Goal: Task Accomplishment & Management: Manage account settings

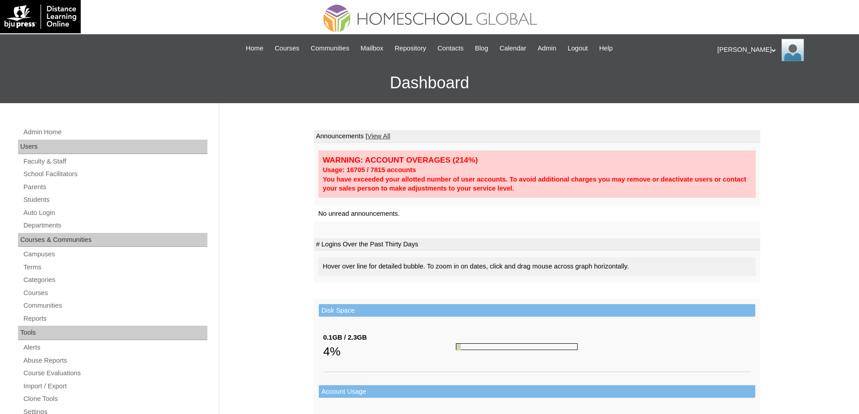
drag, startPoint x: 63, startPoint y: 192, endPoint x: 83, endPoint y: 143, distance: 52.7
click at [63, 191] on link "Parents" at bounding box center [115, 187] width 185 height 11
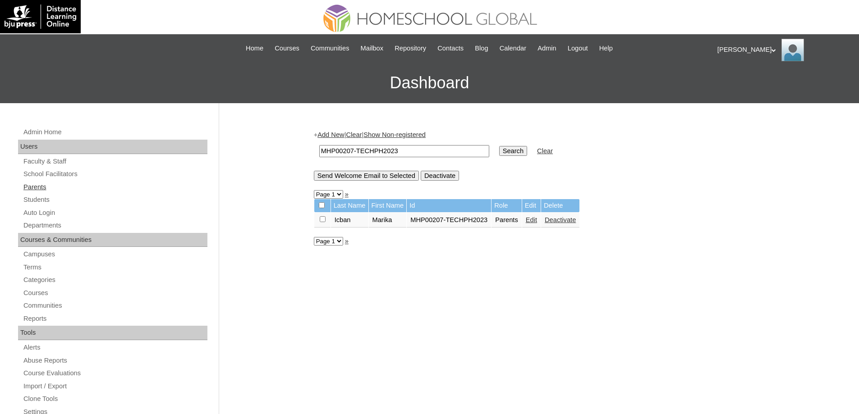
click at [58, 188] on link "Parents" at bounding box center [115, 187] width 185 height 11
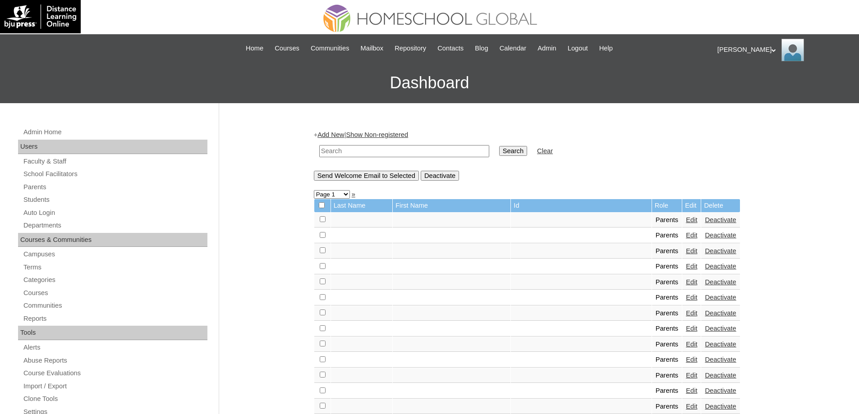
click at [401, 151] on input "text" at bounding box center [404, 151] width 170 height 12
paste input "MHP00207-TECHPH2023"
type input "MHP00207-TECHPH2023"
click at [516, 154] on input "Search" at bounding box center [513, 151] width 28 height 10
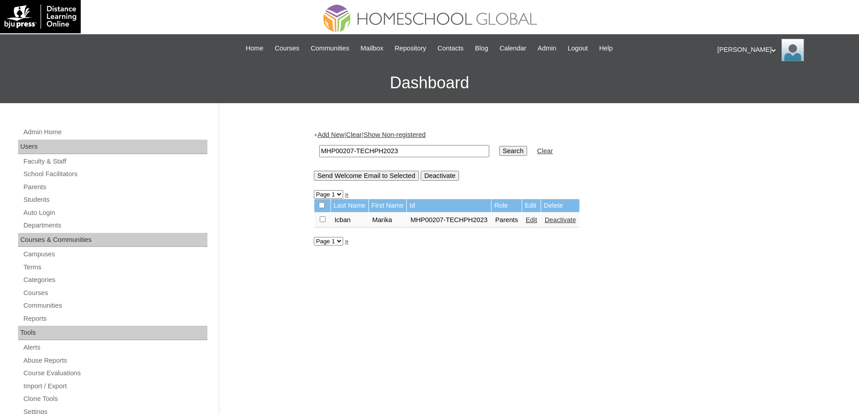
click at [537, 221] on link "Edit" at bounding box center [531, 219] width 11 height 7
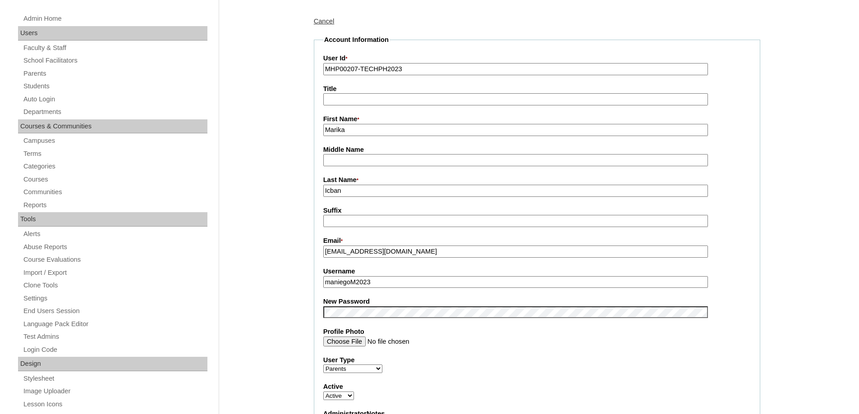
scroll to position [180, 0]
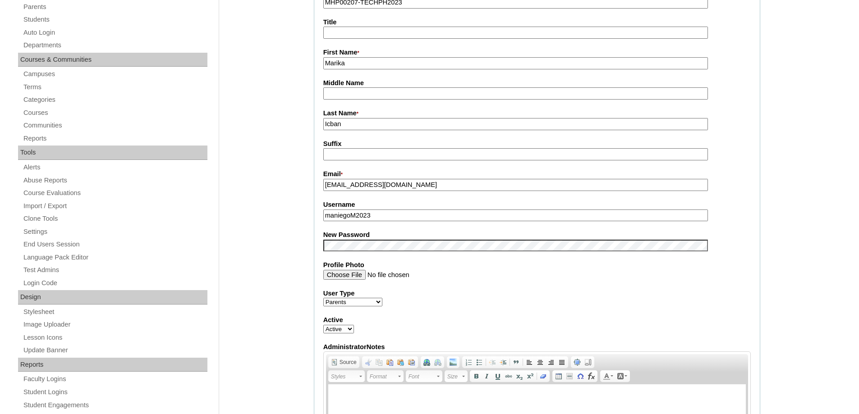
click at [348, 160] on input "Suffix" at bounding box center [515, 154] width 385 height 12
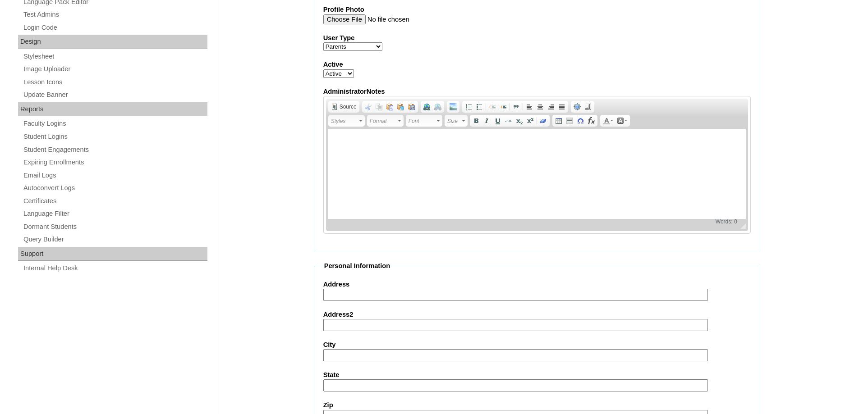
scroll to position [406, 0]
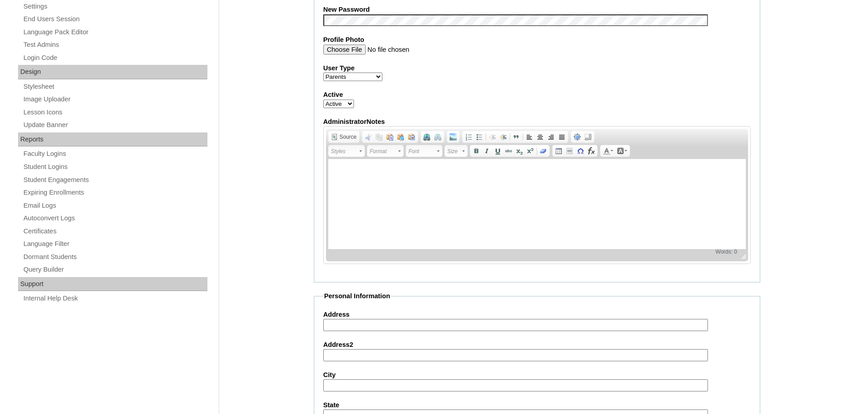
click at [258, 105] on div "Admin Home Users Faculty & Staff School Facilitators Parents Students Auto Logi…" at bounding box center [429, 232] width 859 height 1069
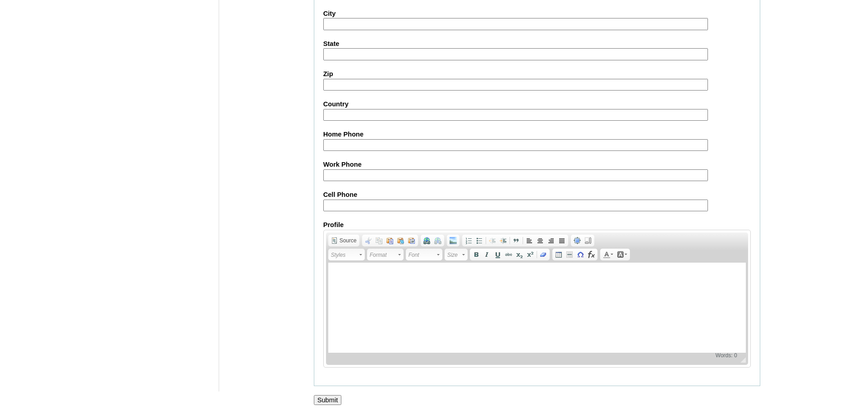
scroll to position [770, 0]
click at [326, 397] on input "Submit" at bounding box center [328, 400] width 28 height 10
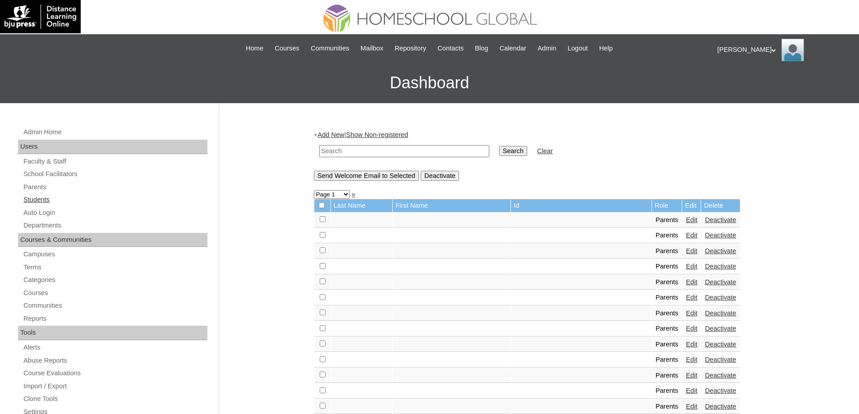
click at [50, 199] on link "Students" at bounding box center [115, 199] width 185 height 11
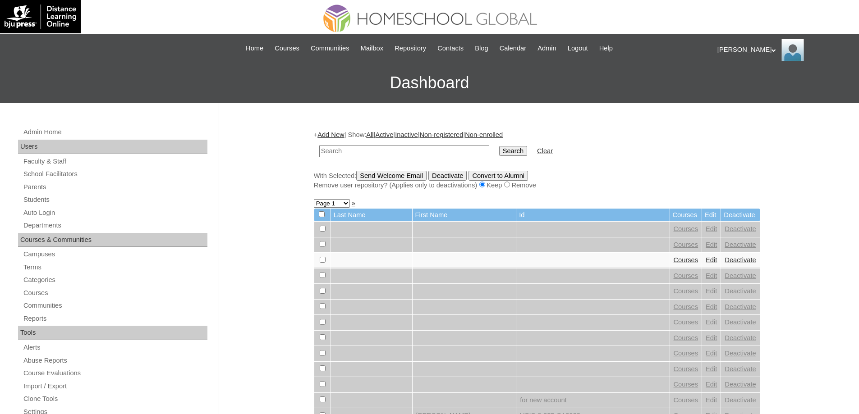
drag, startPoint x: 0, startPoint y: 0, endPoint x: 497, endPoint y: 160, distance: 522.2
click at [399, 153] on input "text" at bounding box center [404, 151] width 170 height 12
type input "MHS0278-TECHPH2023"
click at [525, 150] on input "Search" at bounding box center [513, 151] width 28 height 10
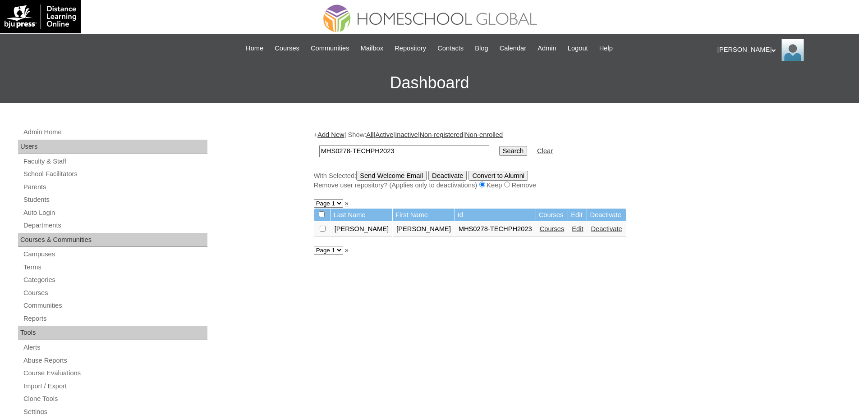
click at [572, 231] on link "Edit" at bounding box center [577, 228] width 11 height 7
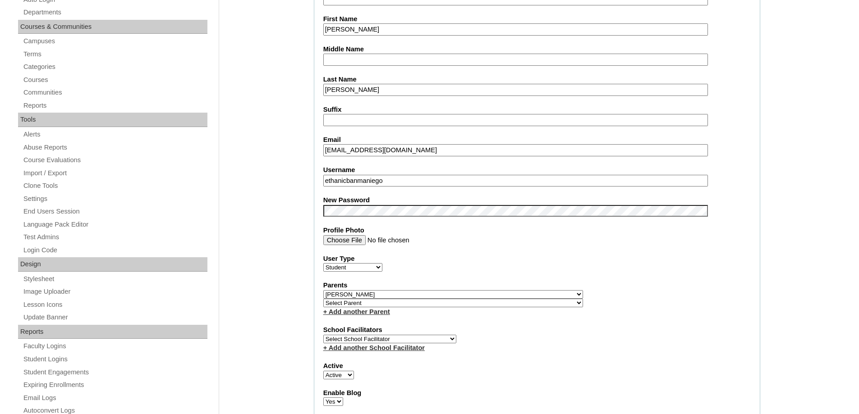
scroll to position [225, 0]
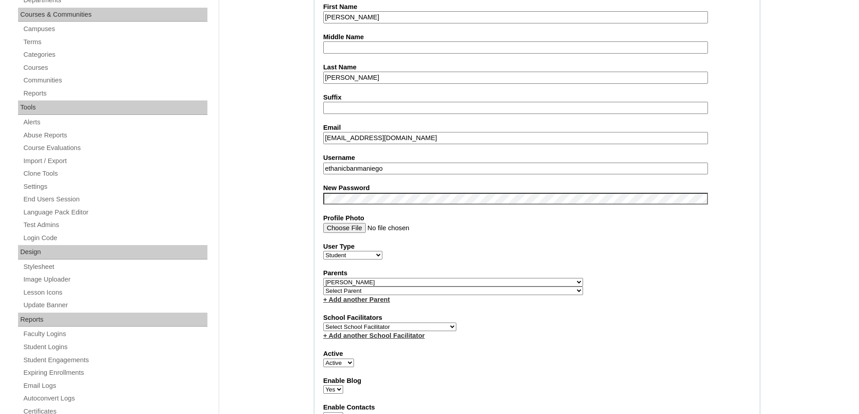
click at [352, 208] on fieldset "Account Information User Id MHS0278-TECHPH2023 Title First Name Ethan Middle Na…" at bounding box center [537, 288] width 446 height 731
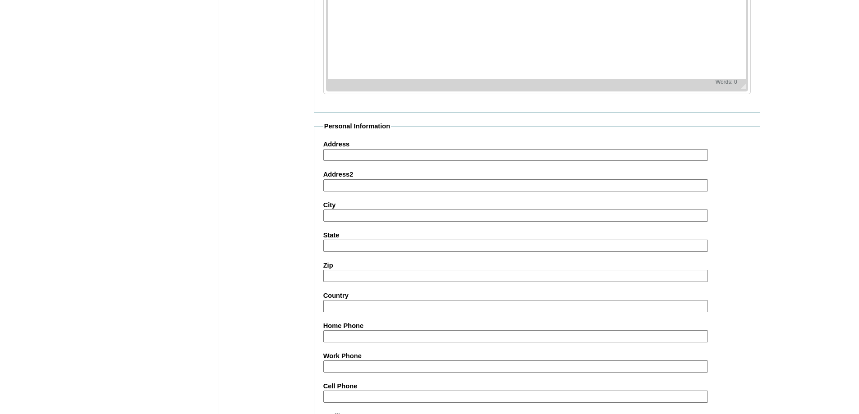
scroll to position [959, 0]
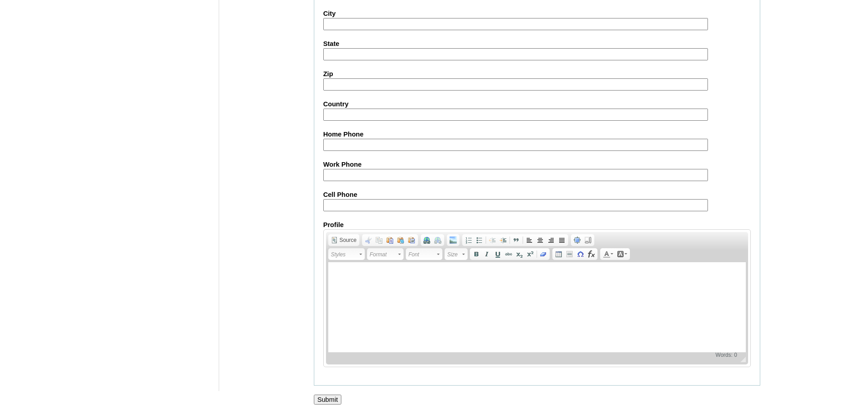
click at [322, 396] on input "Submit" at bounding box center [328, 400] width 28 height 10
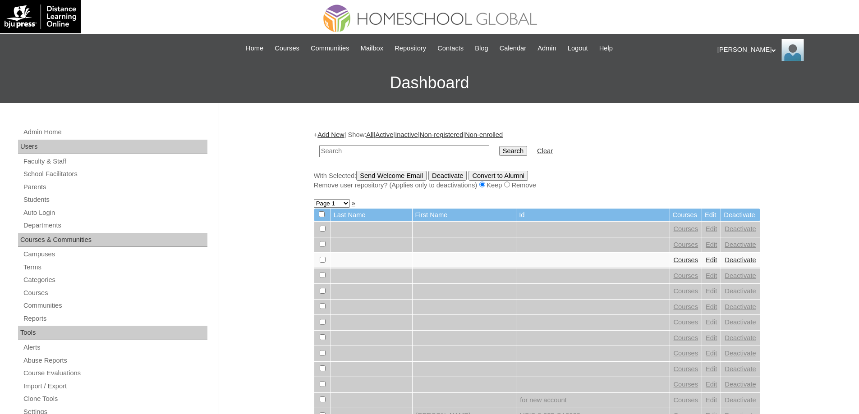
drag, startPoint x: 349, startPoint y: 156, endPoint x: 383, endPoint y: 154, distance: 33.8
click at [349, 156] on input "text" at bounding box center [404, 151] width 170 height 12
type input "MHS0278-TECHPH2023"
click at [511, 152] on input "Search" at bounding box center [513, 151] width 28 height 10
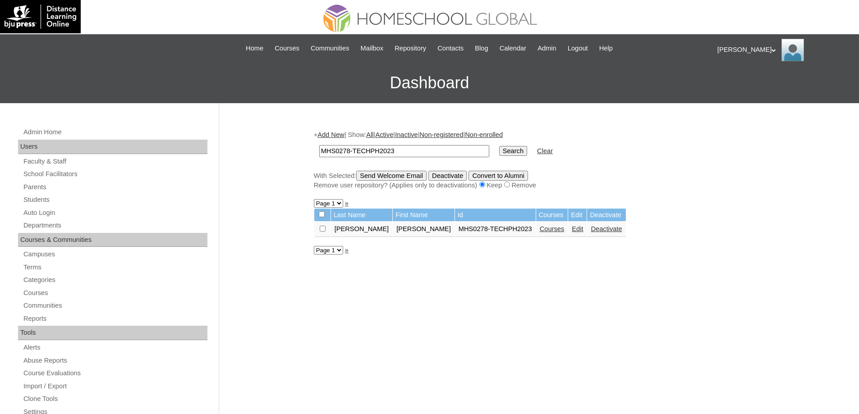
click at [540, 233] on link "Courses" at bounding box center [552, 228] width 25 height 7
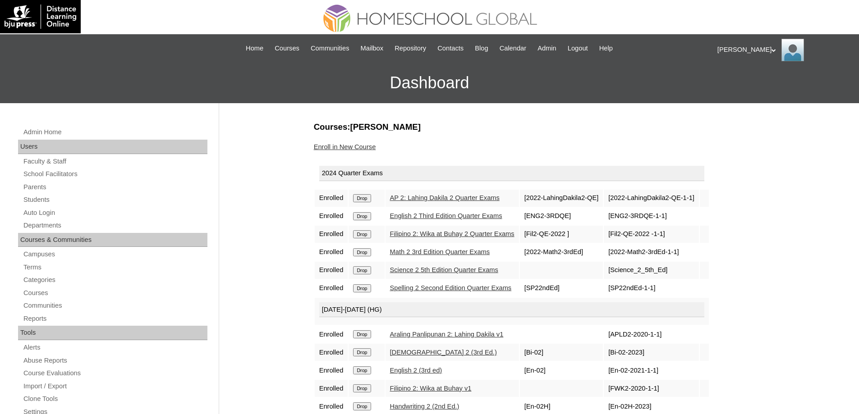
click at [352, 199] on td "Drop" at bounding box center [366, 198] width 36 height 17
click at [356, 196] on input "Drop" at bounding box center [362, 198] width 18 height 8
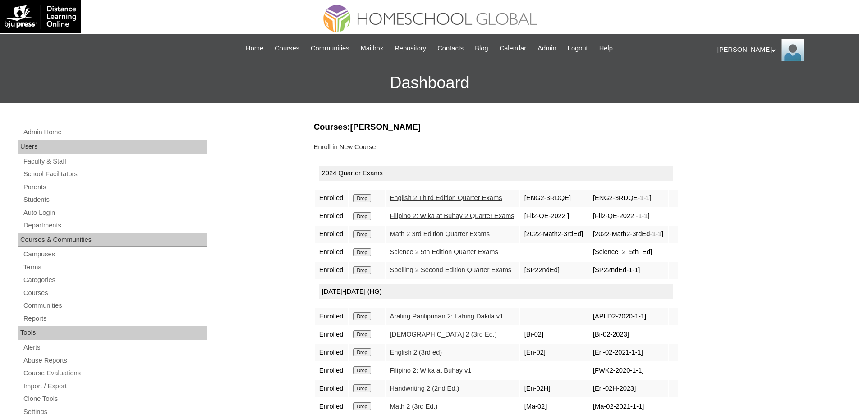
click at [370, 201] on input "Drop" at bounding box center [362, 198] width 18 height 8
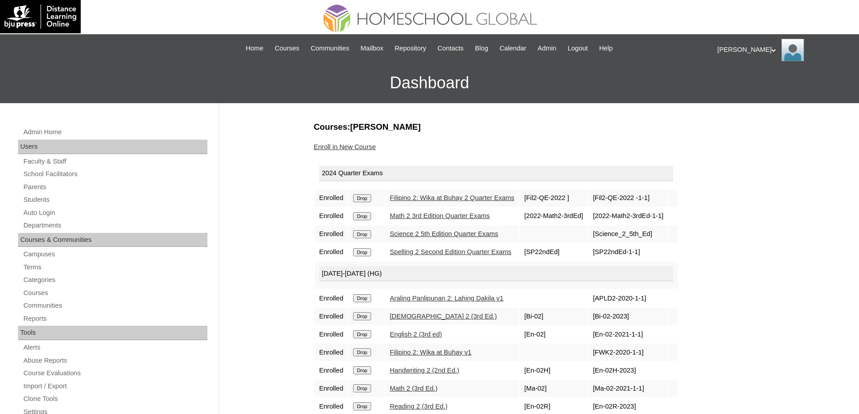
click at [352, 197] on td "Drop" at bounding box center [366, 198] width 36 height 17
click at [364, 197] on input "Drop" at bounding box center [362, 198] width 18 height 8
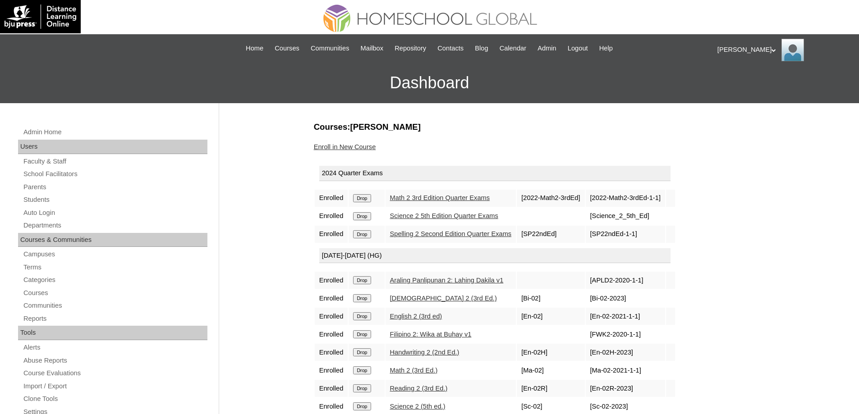
click at [367, 201] on input "Drop" at bounding box center [362, 198] width 18 height 8
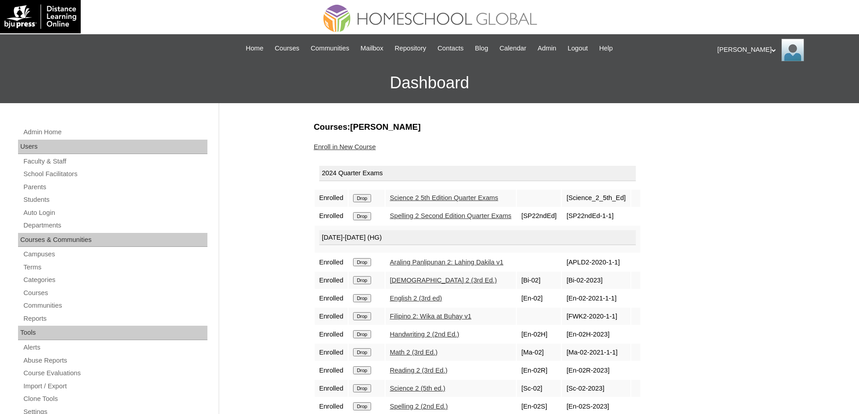
click at [364, 200] on input "Drop" at bounding box center [362, 198] width 18 height 8
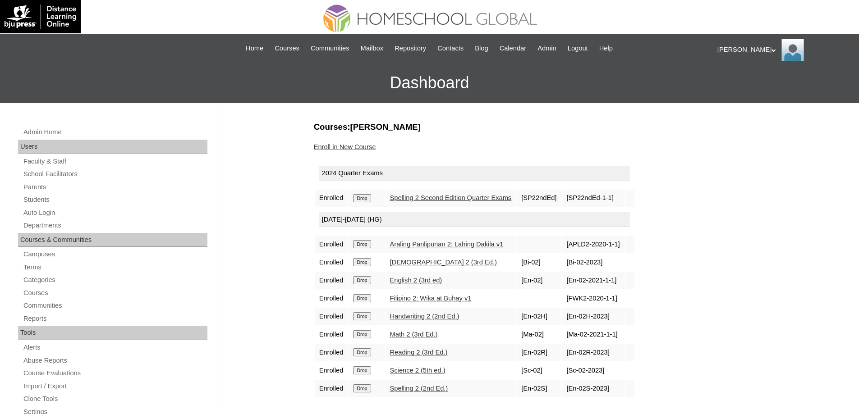
click at [364, 197] on input "Drop" at bounding box center [362, 198] width 18 height 8
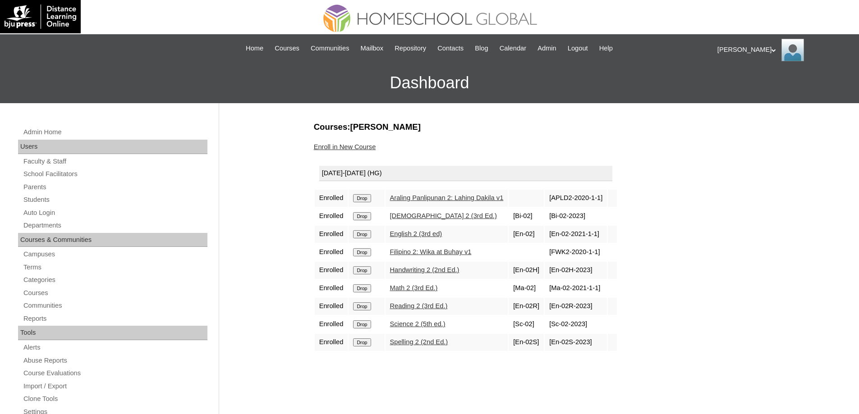
click at [369, 202] on input "Drop" at bounding box center [362, 198] width 18 height 8
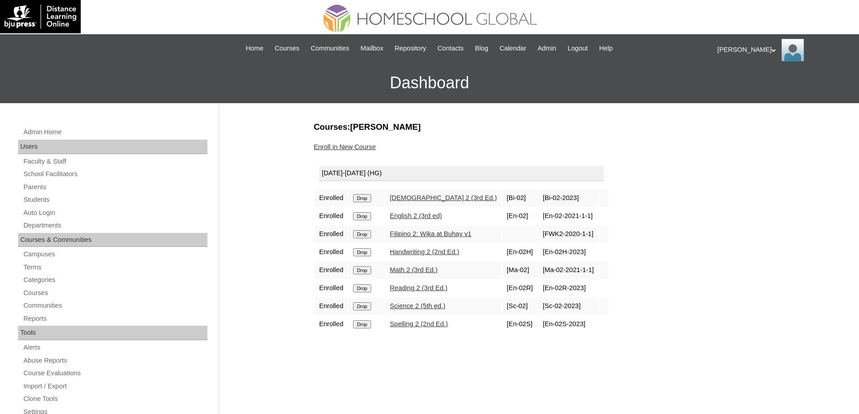
click at [367, 197] on input "Drop" at bounding box center [362, 198] width 18 height 8
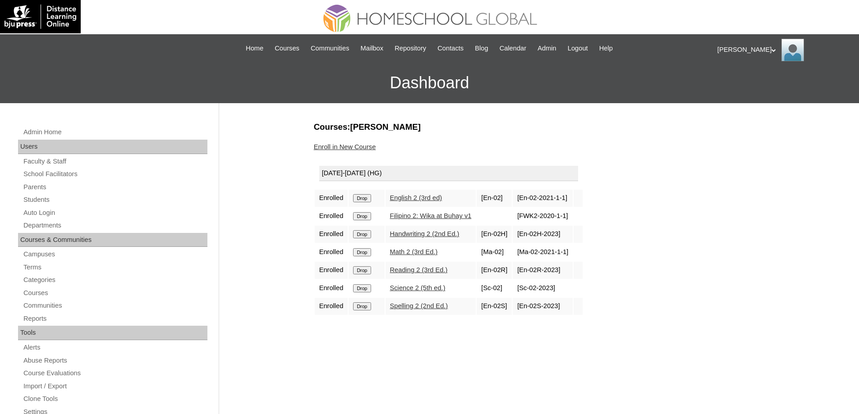
click at [371, 200] on input "Drop" at bounding box center [362, 198] width 18 height 8
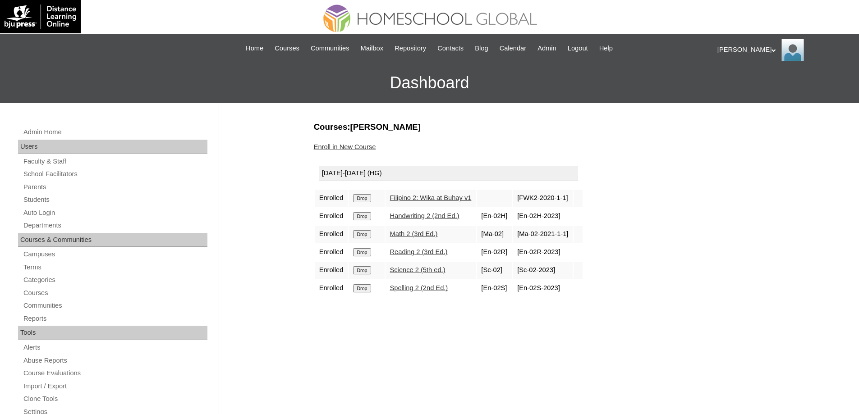
drag, startPoint x: 0, startPoint y: 0, endPoint x: 463, endPoint y: 37, distance: 464.4
click at [365, 201] on input "Drop" at bounding box center [362, 198] width 18 height 8
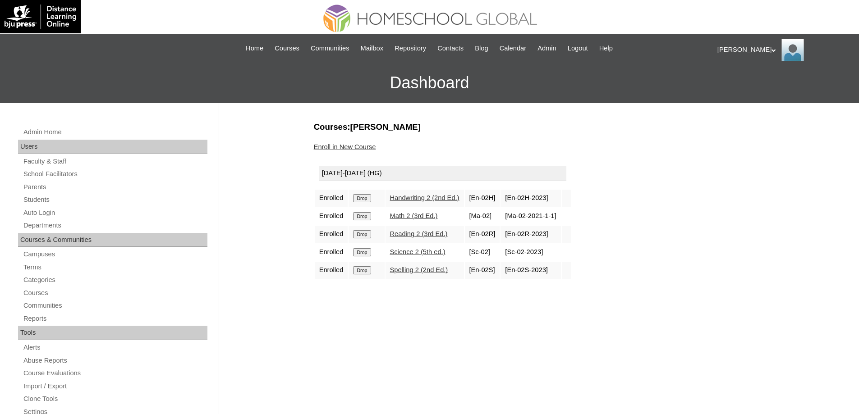
click at [366, 197] on input "Drop" at bounding box center [362, 198] width 18 height 8
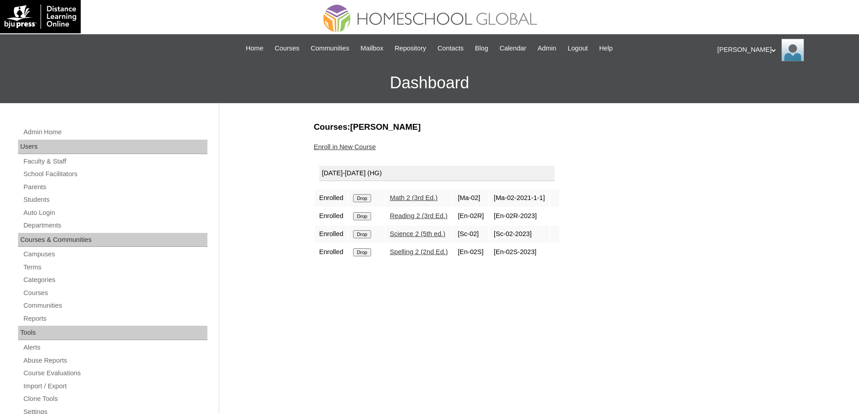
click at [362, 201] on input "Drop" at bounding box center [362, 198] width 18 height 8
click at [371, 198] on input "Drop" at bounding box center [362, 198] width 18 height 8
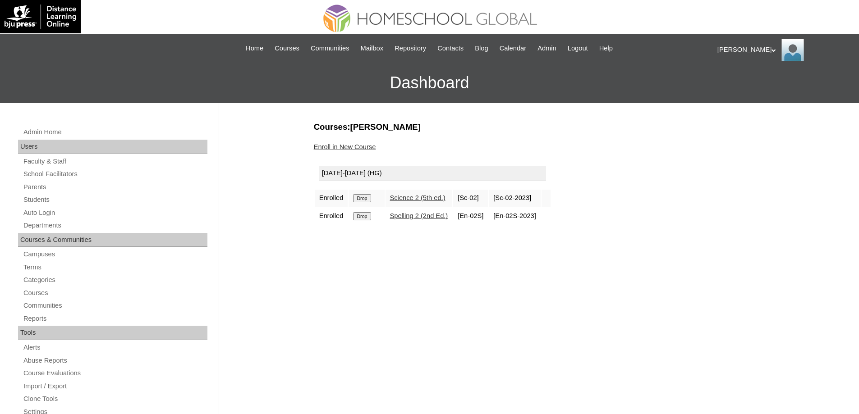
click at [369, 196] on input "Drop" at bounding box center [362, 198] width 18 height 8
click at [369, 192] on td "Drop" at bounding box center [366, 198] width 36 height 17
drag, startPoint x: 365, startPoint y: 197, endPoint x: 473, endPoint y: 31, distance: 198.2
click at [365, 197] on input "Drop" at bounding box center [362, 198] width 18 height 8
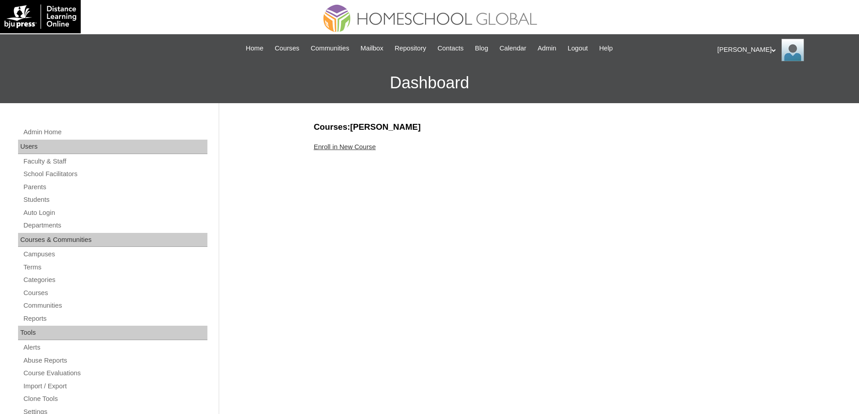
click at [352, 146] on link "Enroll in New Course" at bounding box center [345, 146] width 62 height 7
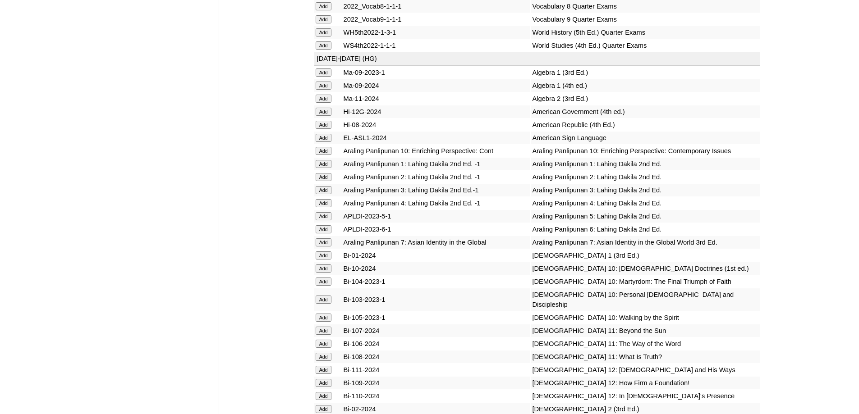
scroll to position [2074, 0]
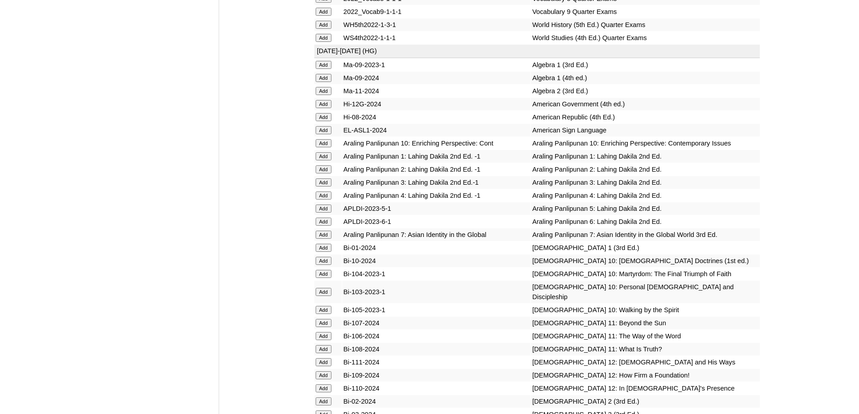
click at [323, 187] on input "Add" at bounding box center [324, 183] width 16 height 8
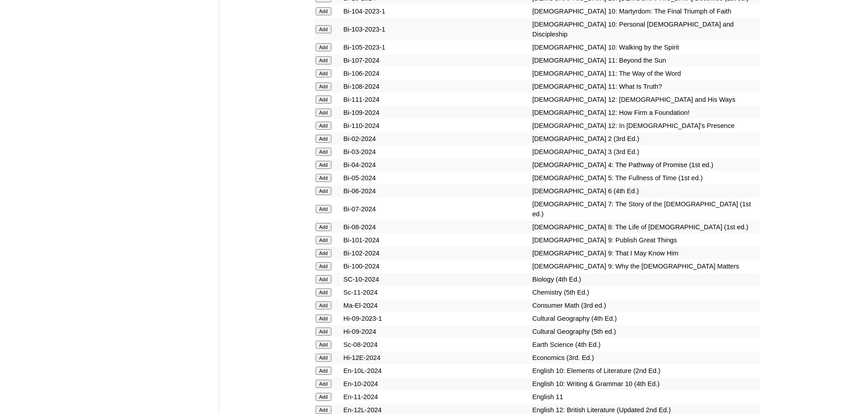
scroll to position [2389, 0]
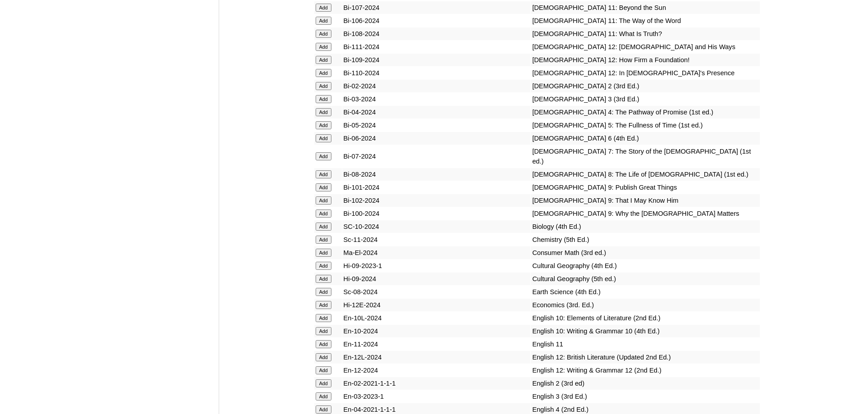
click at [321, 103] on input "Add" at bounding box center [324, 99] width 16 height 8
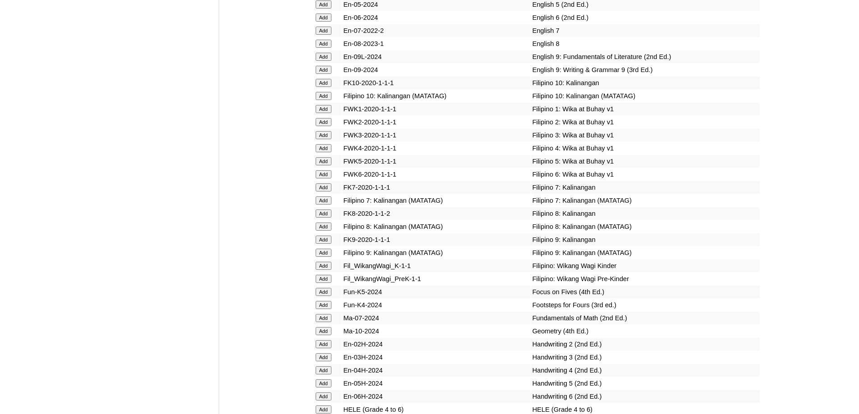
scroll to position [2833, 0]
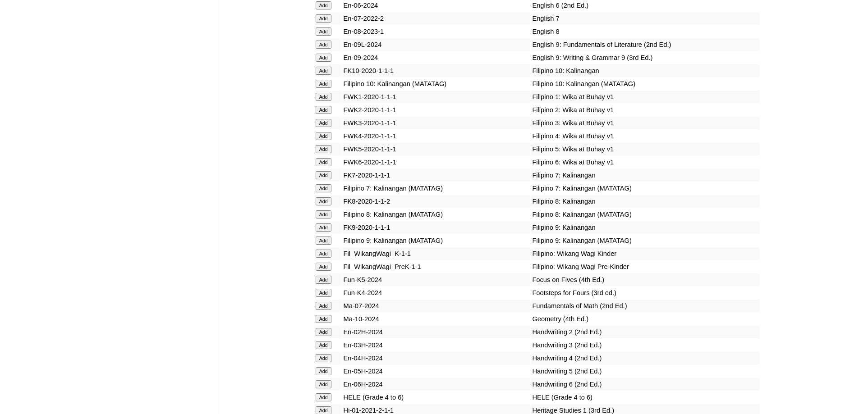
click at [325, 127] on input "Add" at bounding box center [324, 123] width 16 height 8
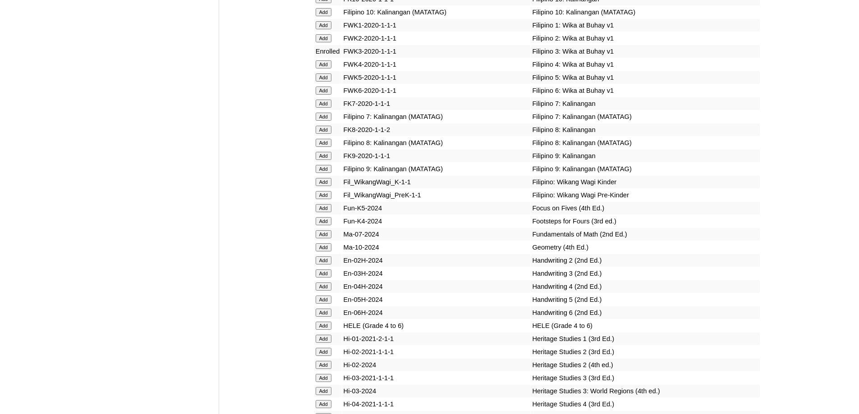
scroll to position [3047, 0]
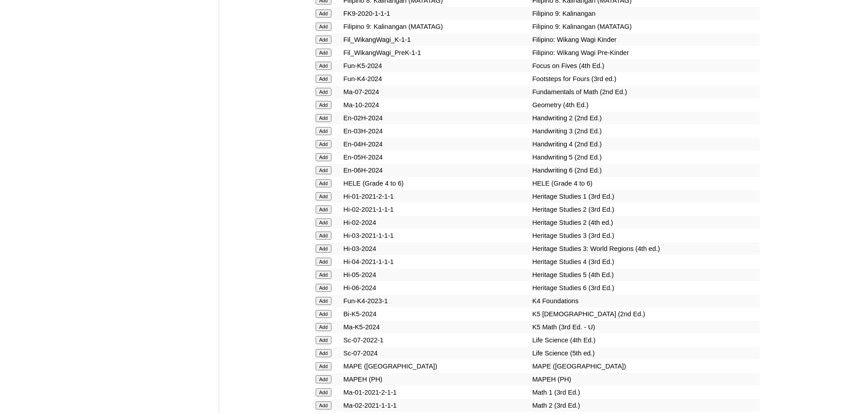
click at [326, 135] on input "Add" at bounding box center [324, 131] width 16 height 8
click at [325, 135] on input "Add" at bounding box center [324, 131] width 16 height 8
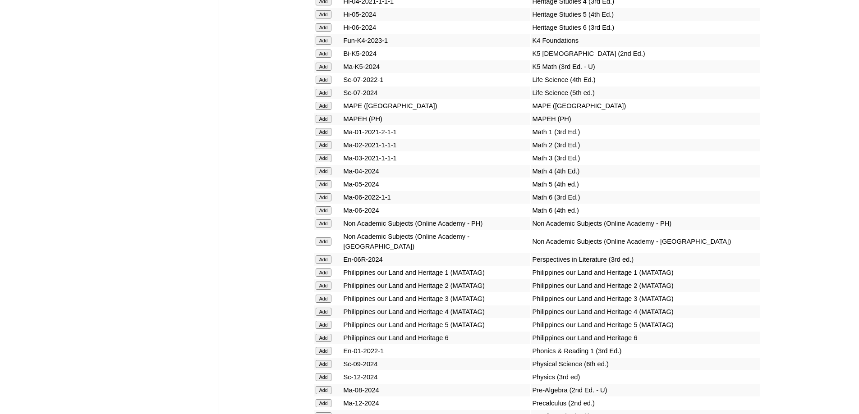
scroll to position [3314, 0]
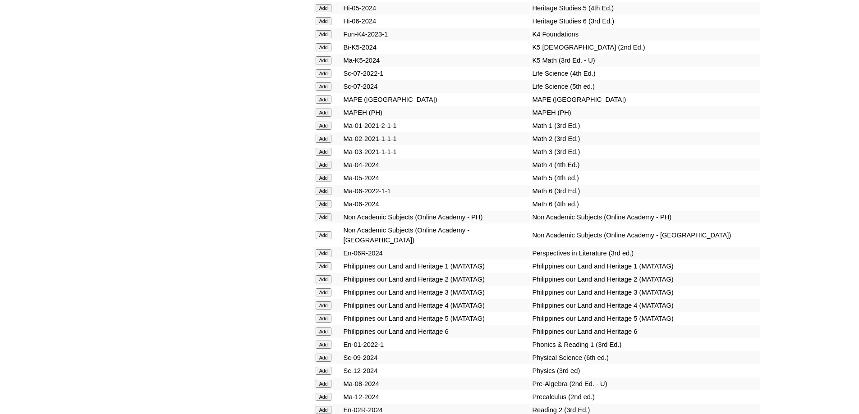
click at [326, 156] on input "Add" at bounding box center [324, 152] width 16 height 8
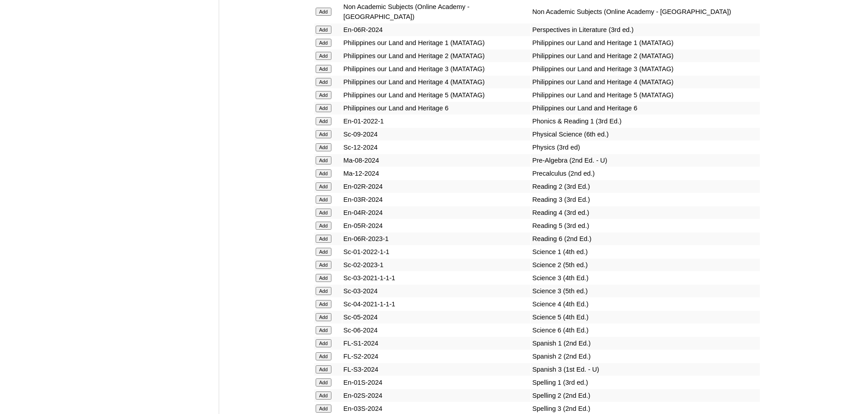
scroll to position [3539, 0]
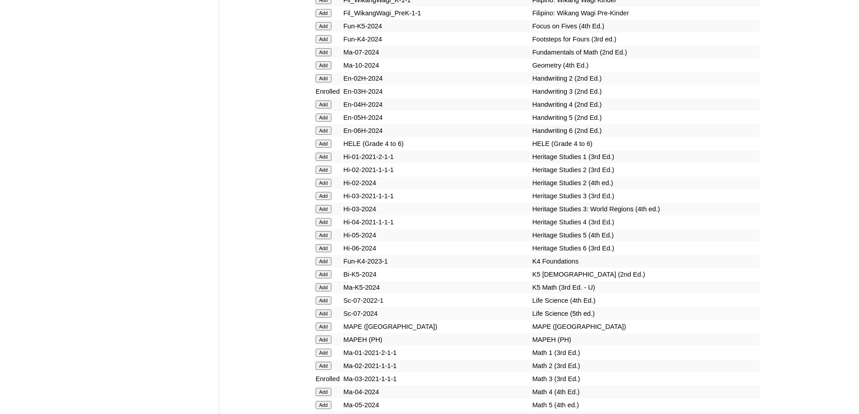
scroll to position [3613, 0]
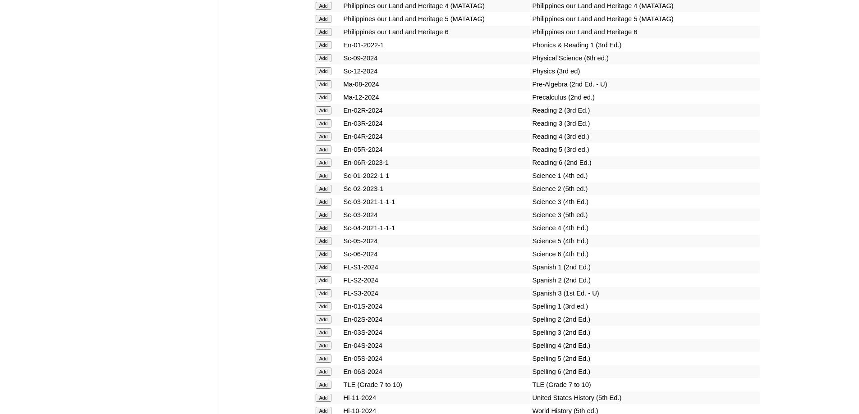
click at [326, 128] on input "Add" at bounding box center [324, 123] width 16 height 8
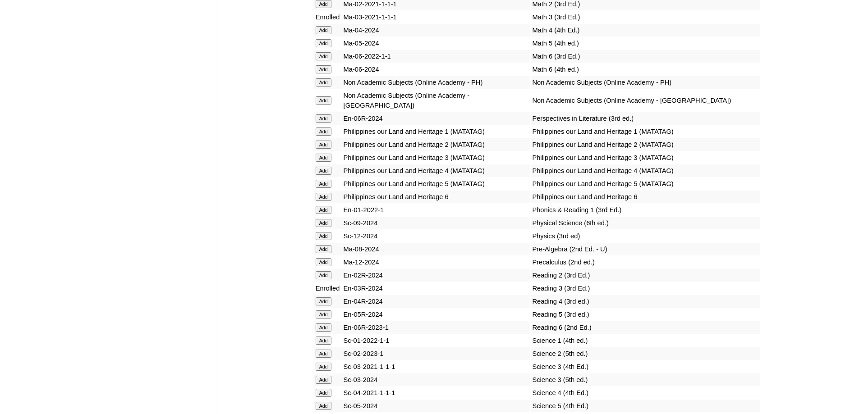
scroll to position [3433, 0]
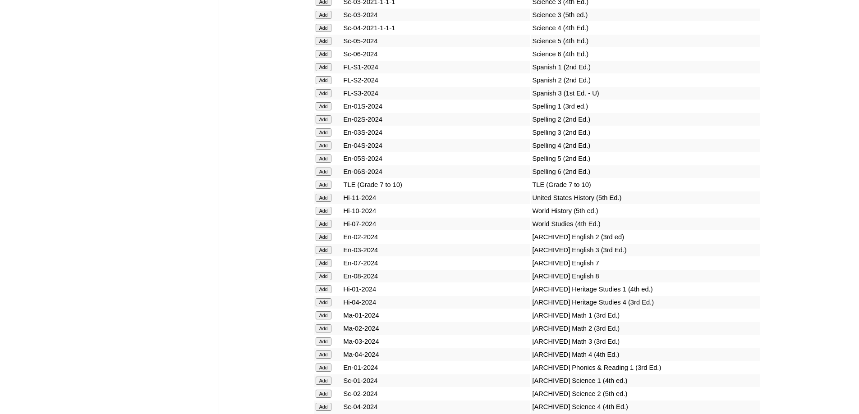
scroll to position [3840, 0]
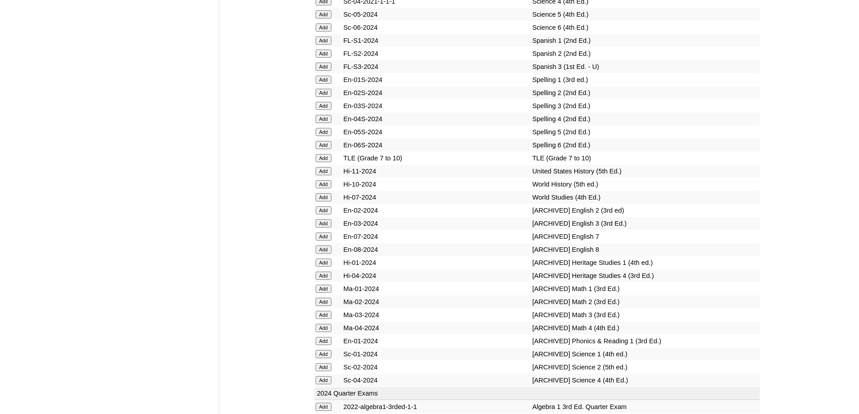
click at [324, 110] on input "Add" at bounding box center [324, 106] width 16 height 8
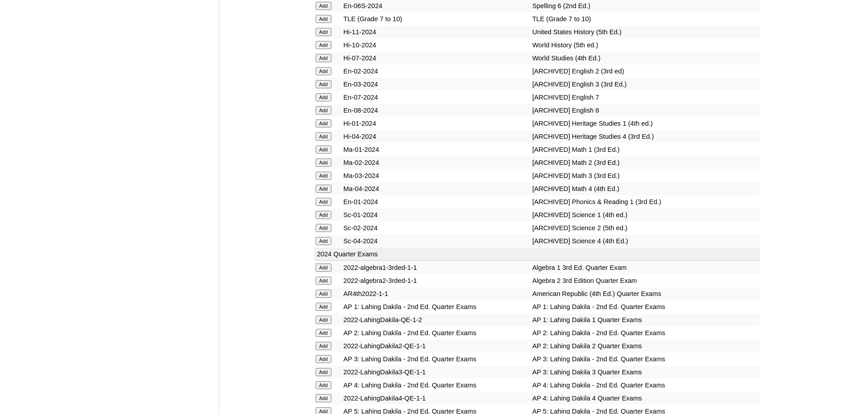
scroll to position [4020, 0]
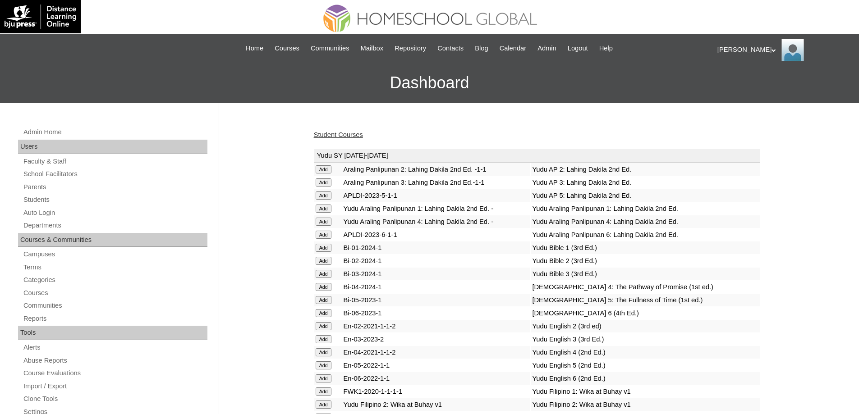
click at [327, 138] on link "Student Courses" at bounding box center [338, 134] width 49 height 7
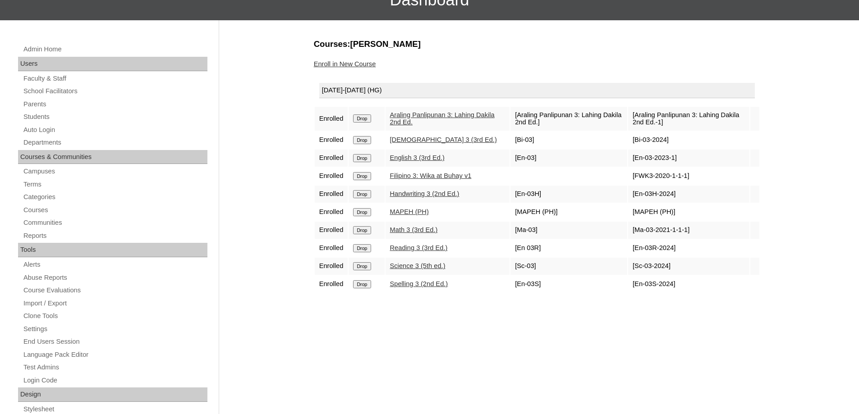
scroll to position [90, 0]
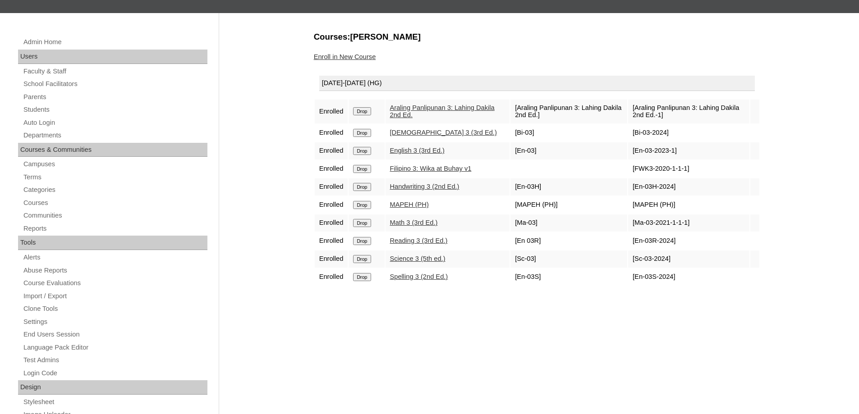
click at [359, 57] on link "Enroll in New Course" at bounding box center [345, 56] width 62 height 7
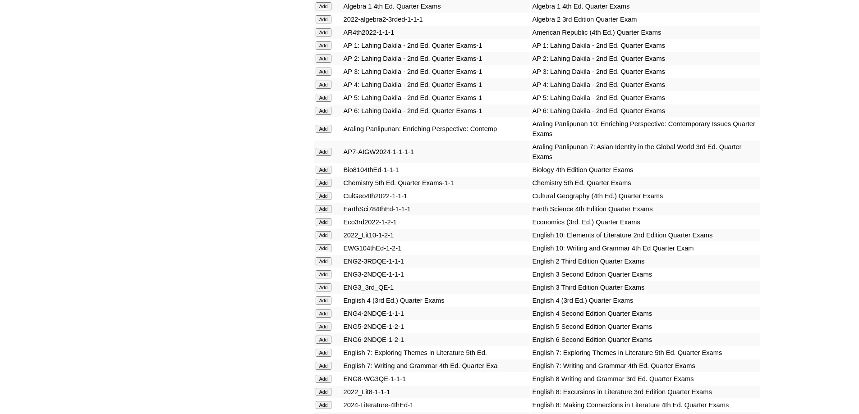
scroll to position [856, 0]
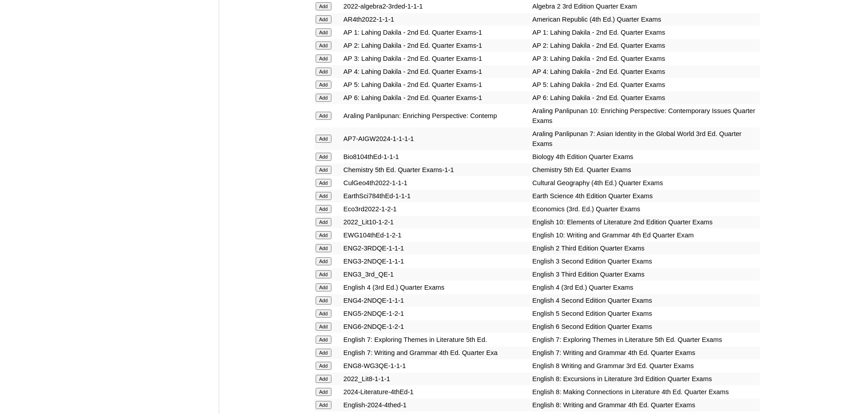
click at [326, 63] on input "Add" at bounding box center [324, 59] width 16 height 8
click at [324, 279] on input "Add" at bounding box center [324, 274] width 16 height 8
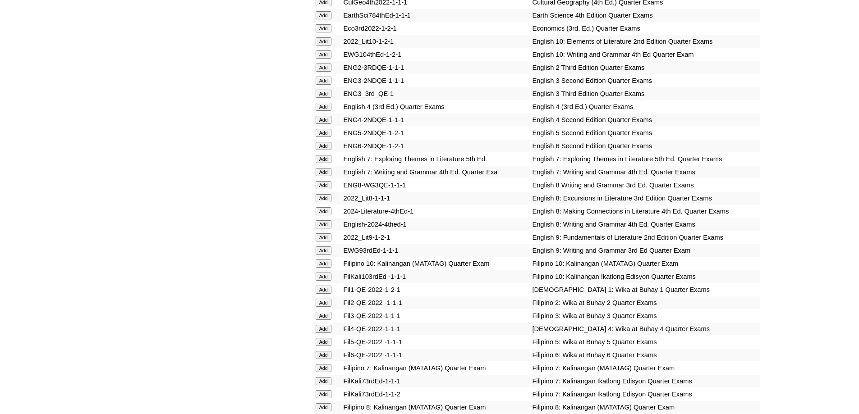
scroll to position [1082, 0]
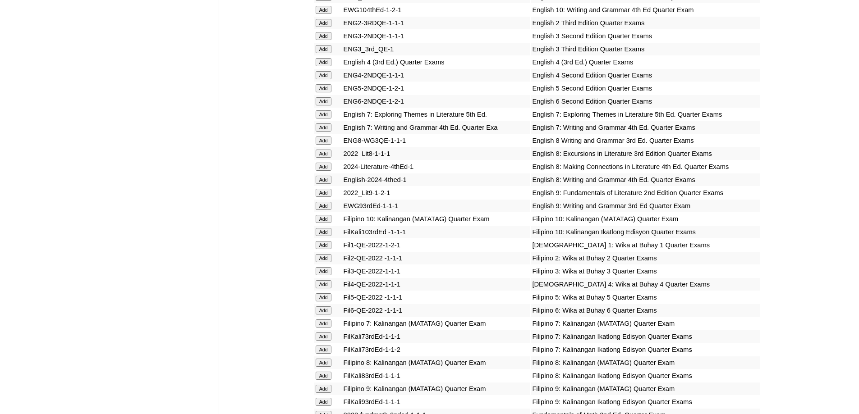
click at [330, 275] on input "Add" at bounding box center [324, 271] width 16 height 8
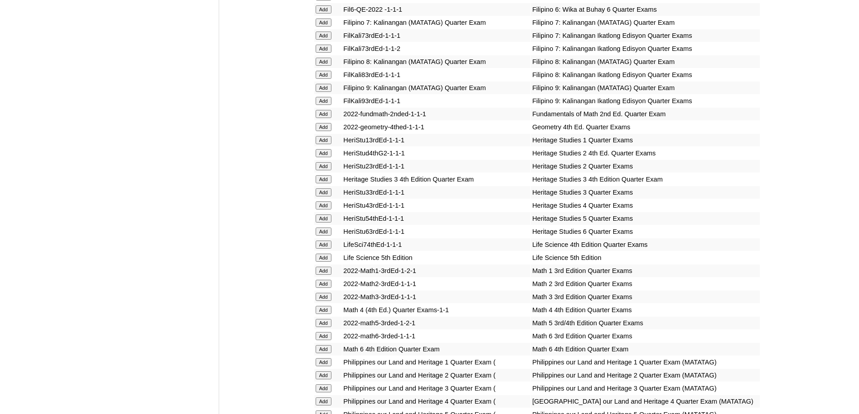
scroll to position [1442, 0]
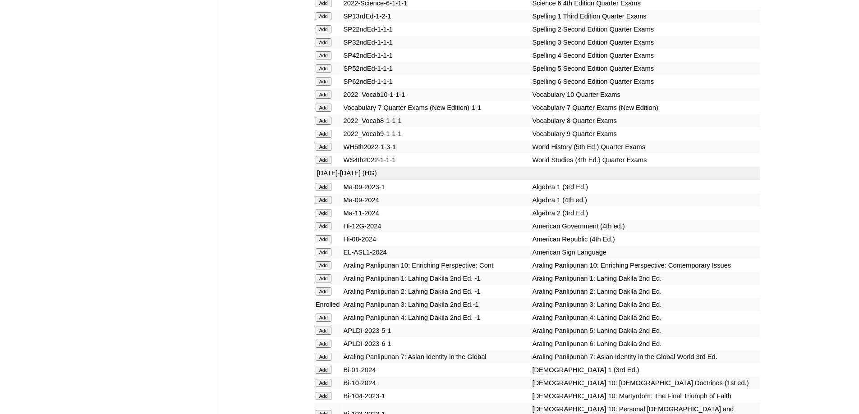
scroll to position [1890, 0]
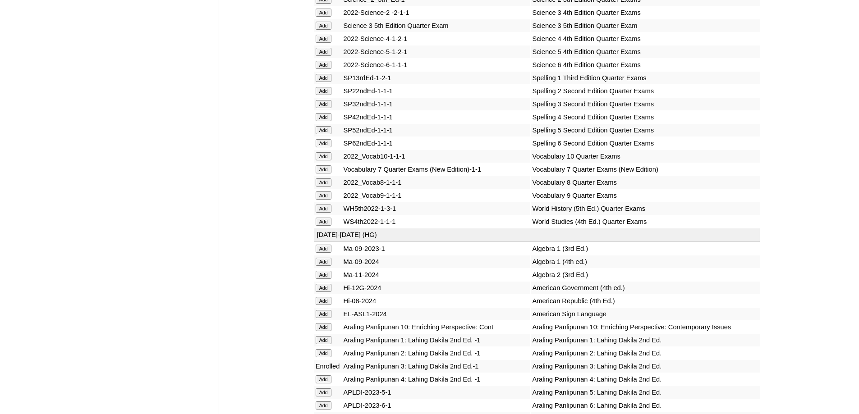
click at [322, 30] on input "Add" at bounding box center [324, 26] width 16 height 8
click at [326, 108] on input "Add" at bounding box center [324, 104] width 16 height 8
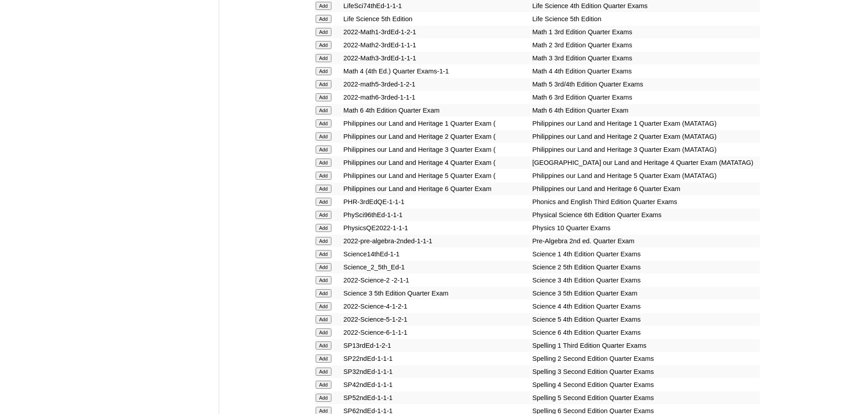
scroll to position [1619, 0]
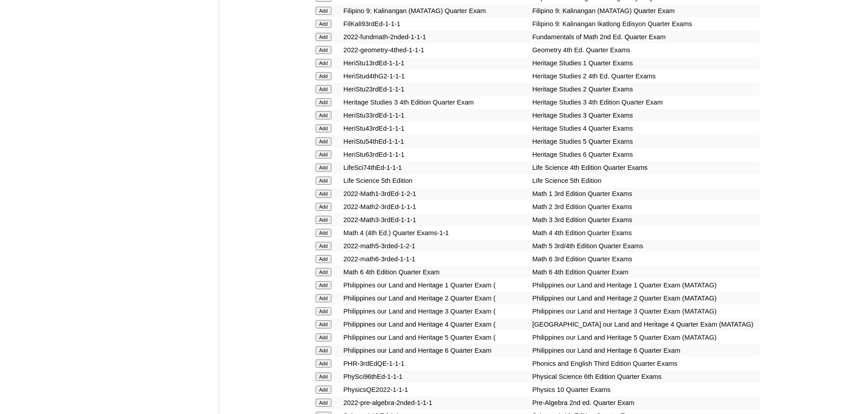
scroll to position [1636, 0]
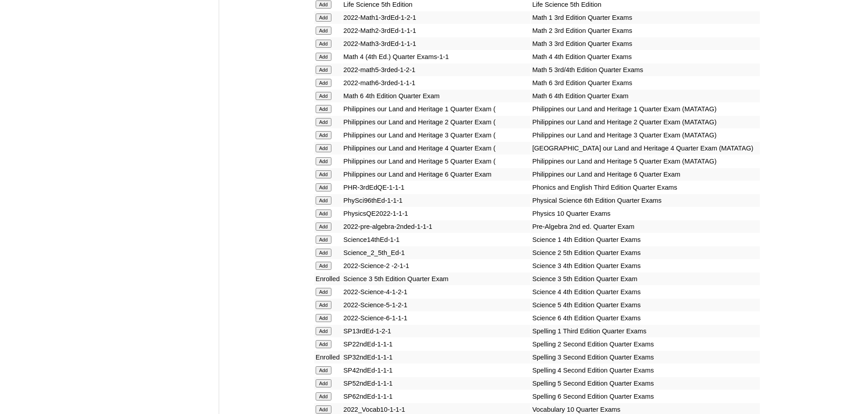
click at [334, 47] on form "Add" at bounding box center [328, 43] width 25 height 7
click at [326, 48] on input "Add" at bounding box center [324, 44] width 16 height 8
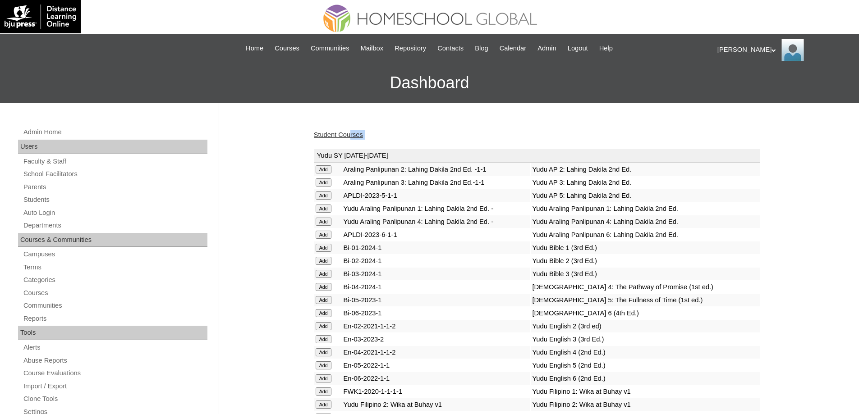
click at [353, 137] on link "Student Courses" at bounding box center [338, 134] width 49 height 7
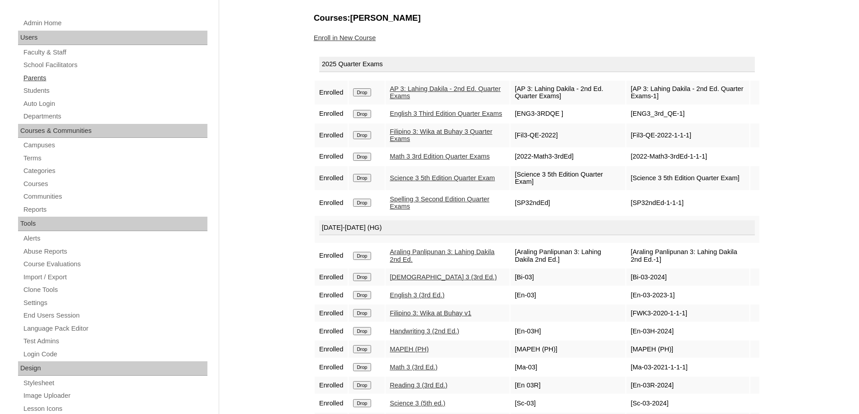
scroll to position [90, 0]
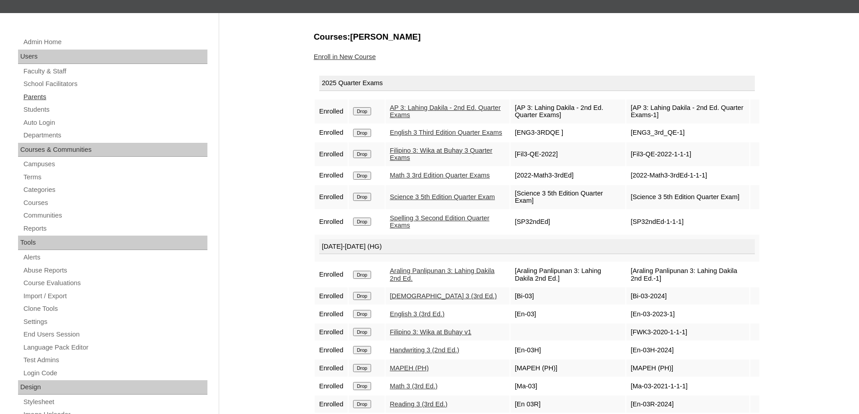
click at [50, 94] on link "Parents" at bounding box center [115, 97] width 185 height 11
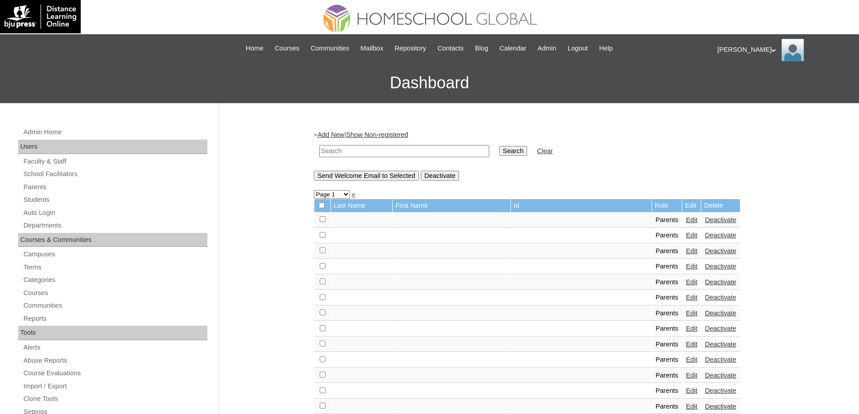
click at [347, 151] on input "text" at bounding box center [404, 151] width 170 height 12
paste input "MHP00155-TECHPH2023"
type input "MHP00155-TECHPH2023"
click at [526, 148] on input "Search" at bounding box center [513, 151] width 28 height 10
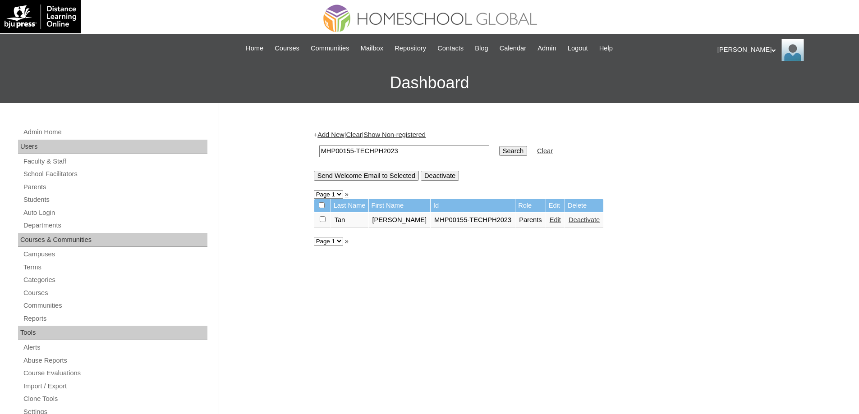
click at [549, 220] on link "Edit" at bounding box center [554, 219] width 11 height 7
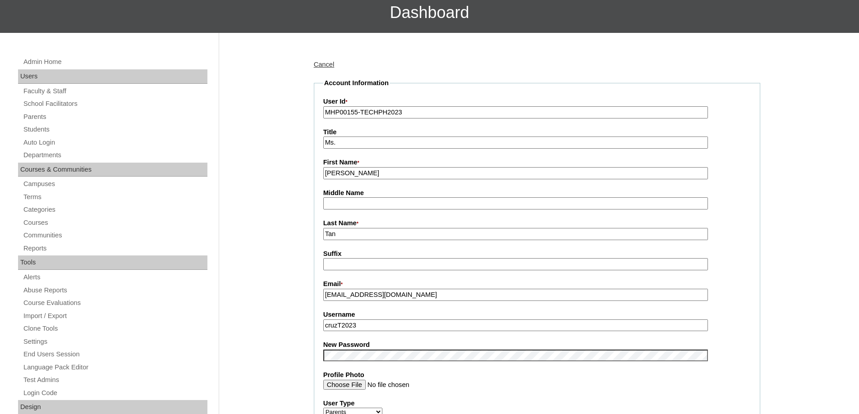
scroll to position [270, 0]
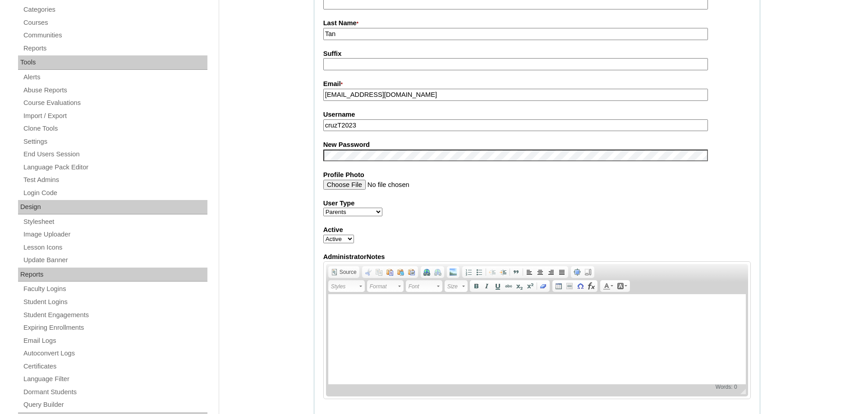
click at [288, 172] on div "Admin Home Users Faculty & Staff School Facilitators Parents Students Auto Logi…" at bounding box center [429, 367] width 859 height 1069
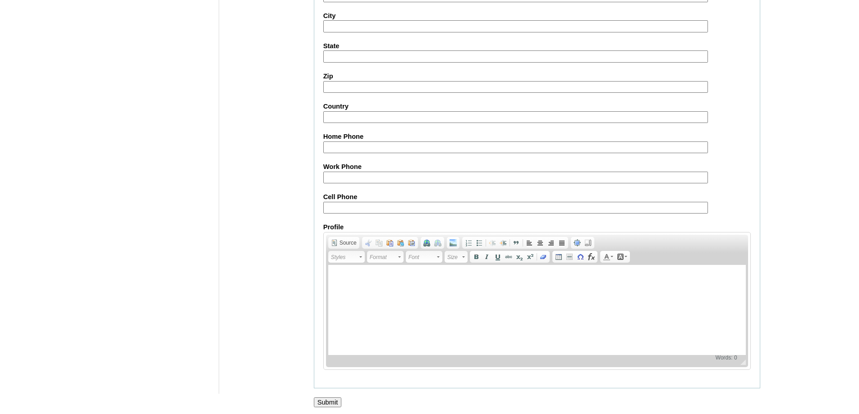
scroll to position [770, 0]
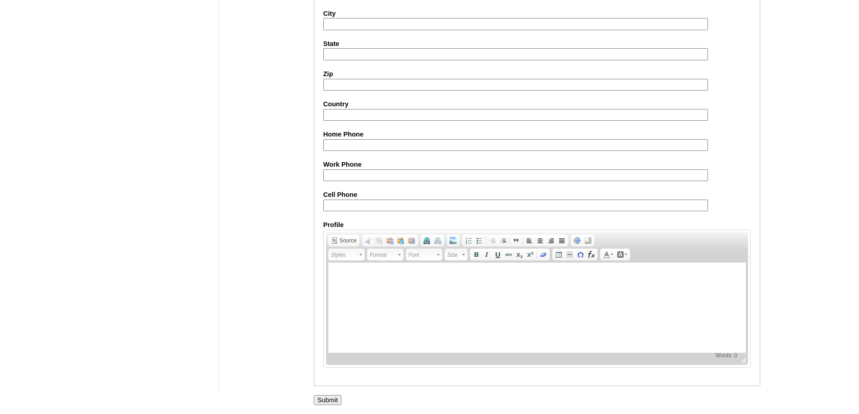
click at [334, 403] on input "Submit" at bounding box center [328, 400] width 28 height 10
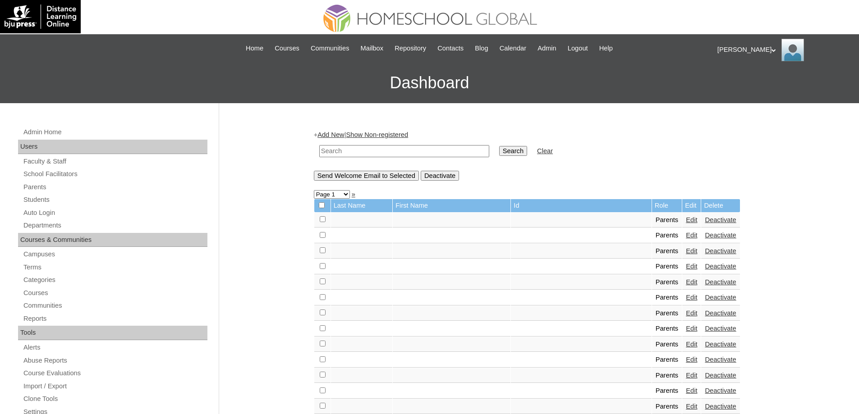
click at [73, 194] on div "Admin Home Users Faculty & Staff School Facilitators Parents Students Auto Logi…" at bounding box center [114, 418] width 201 height 583
click at [71, 199] on link "Students" at bounding box center [115, 199] width 185 height 11
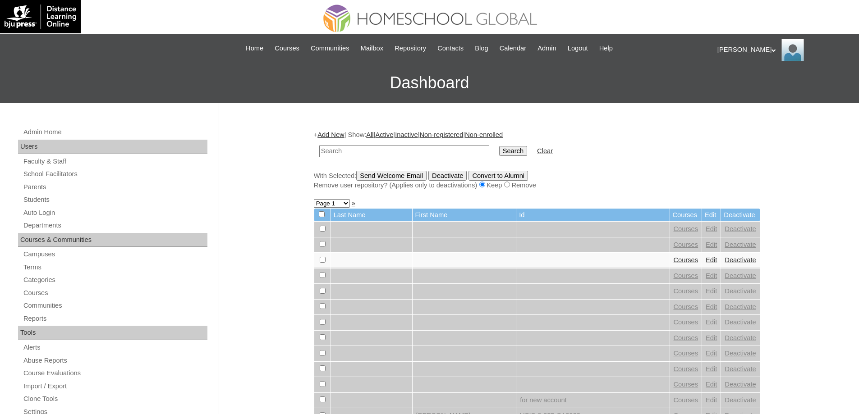
click at [371, 148] on input "text" at bounding box center [404, 151] width 170 height 12
type input "MHS0210-TECHPH2023"
click at [517, 147] on input "Search" at bounding box center [513, 151] width 28 height 10
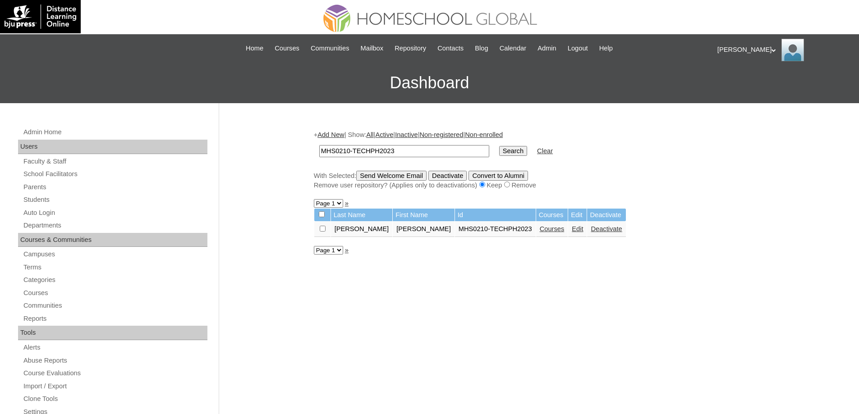
click at [572, 228] on link "Edit" at bounding box center [577, 228] width 11 height 7
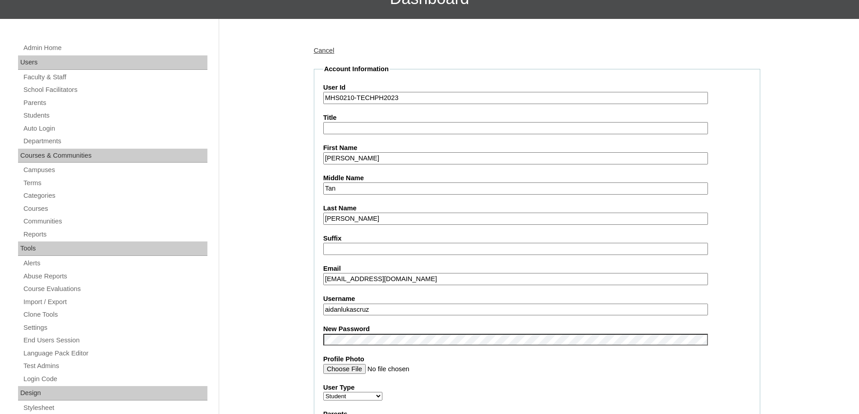
scroll to position [361, 0]
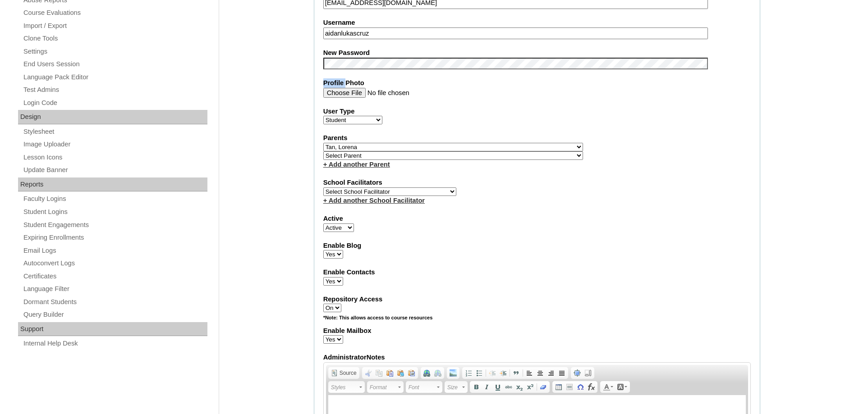
click at [350, 69] on fieldset "Account Information User Id MHS0210-TECHPH2023 Title First Name [PERSON_NAME] M…" at bounding box center [537, 153] width 446 height 731
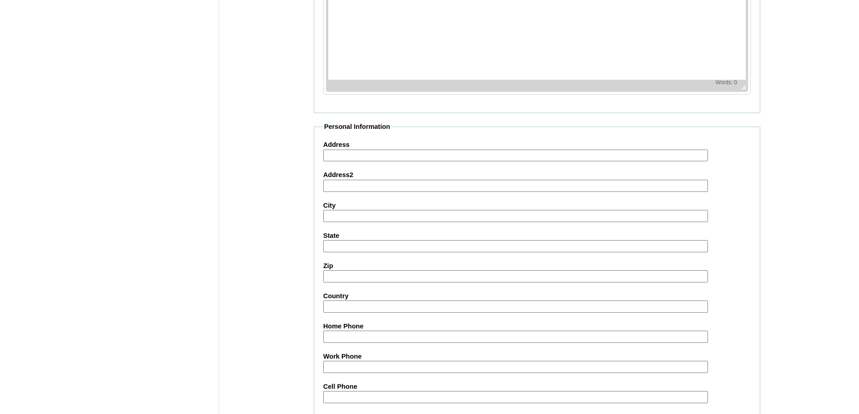
scroll to position [959, 0]
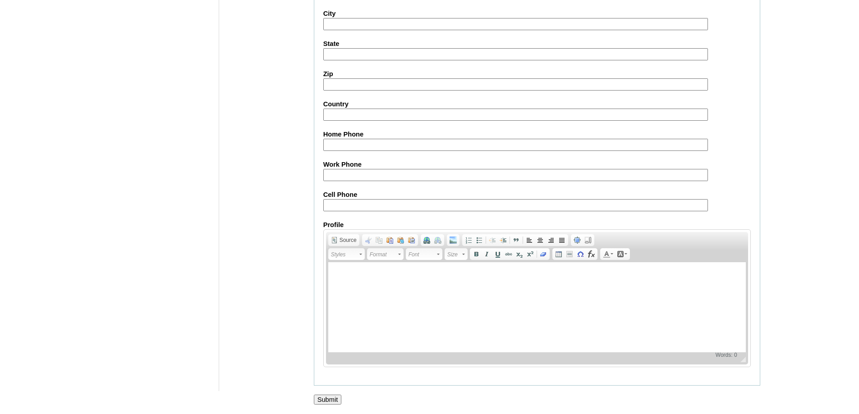
click at [335, 400] on input "Submit" at bounding box center [328, 400] width 28 height 10
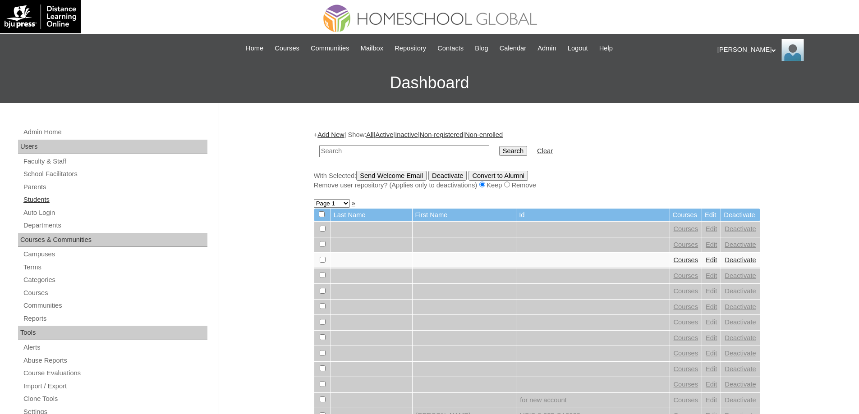
click at [94, 200] on link "Students" at bounding box center [115, 199] width 185 height 11
drag, startPoint x: 0, startPoint y: 0, endPoint x: 409, endPoint y: 152, distance: 436.2
click at [378, 152] on input "text" at bounding box center [404, 151] width 170 height 12
type input "MHS0210-TECHPH2023"
click at [523, 152] on input "Search" at bounding box center [513, 151] width 28 height 10
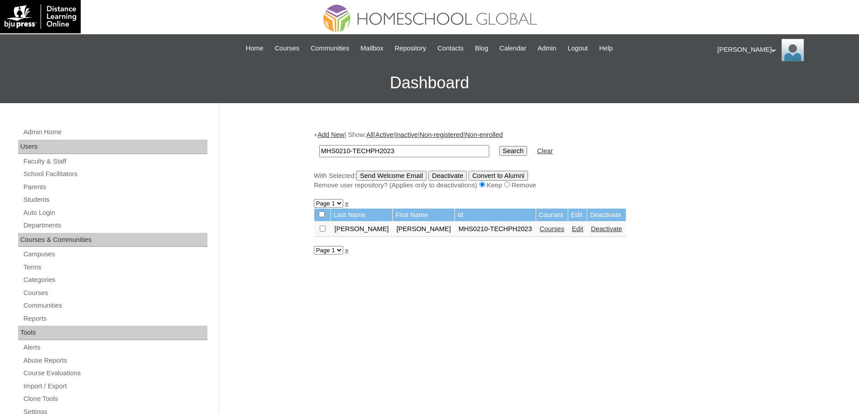
click at [540, 228] on link "Courses" at bounding box center [552, 228] width 25 height 7
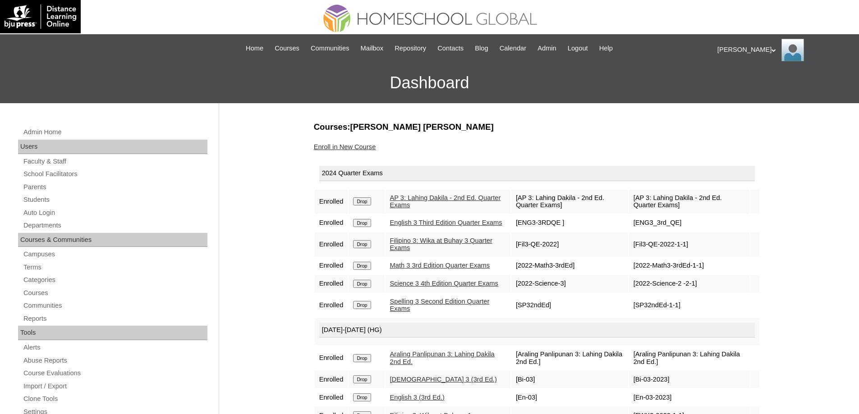
click at [353, 206] on td "Drop" at bounding box center [366, 202] width 36 height 24
click at [368, 205] on input "Drop" at bounding box center [362, 201] width 18 height 8
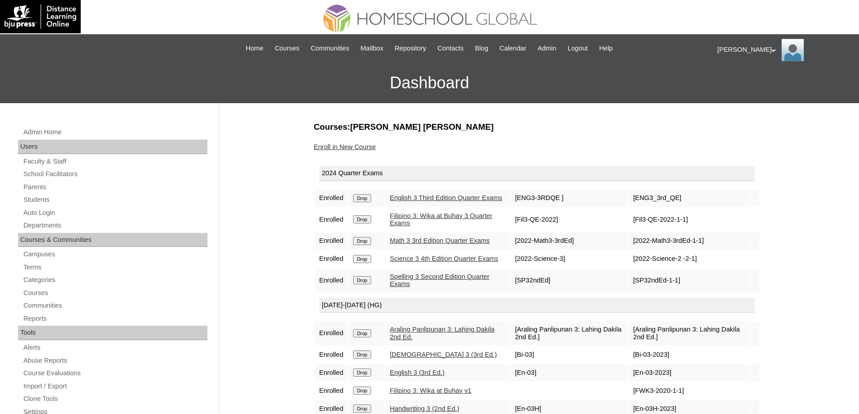
click at [371, 200] on input "Drop" at bounding box center [362, 198] width 18 height 8
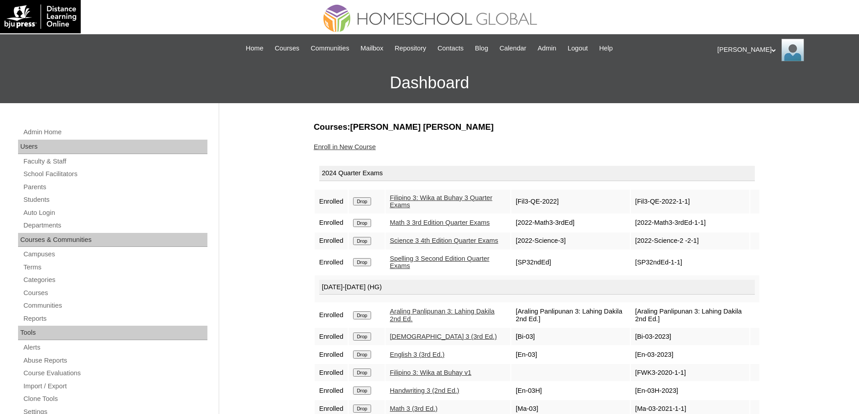
click at [369, 203] on input "Drop" at bounding box center [362, 201] width 18 height 8
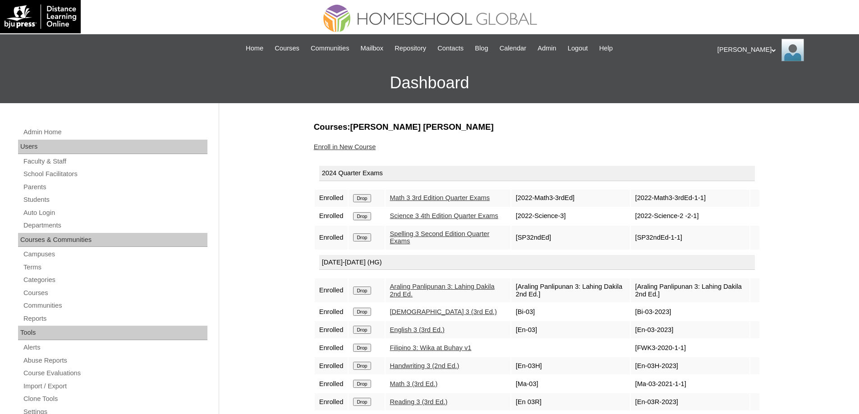
click at [370, 206] on td "Drop" at bounding box center [366, 198] width 36 height 17
click at [371, 199] on td "Drop" at bounding box center [366, 198] width 36 height 17
click at [371, 202] on input "Drop" at bounding box center [362, 198] width 18 height 8
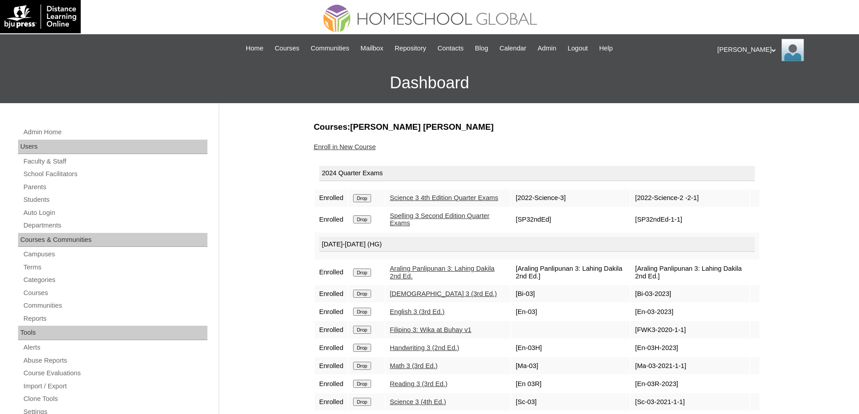
click at [366, 202] on input "Drop" at bounding box center [362, 198] width 18 height 8
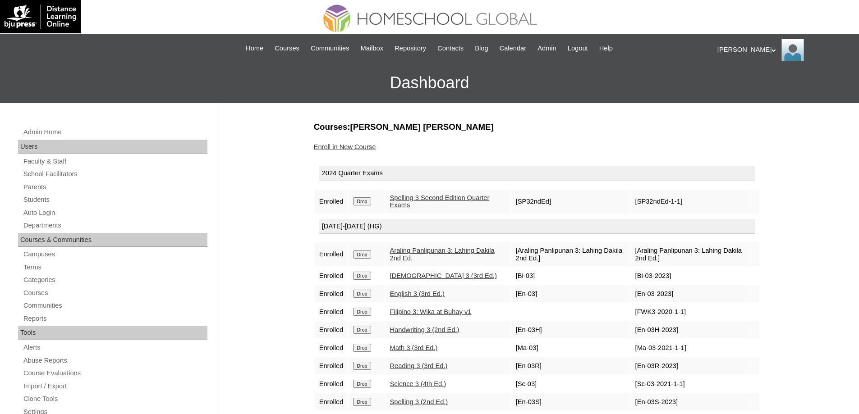
click at [371, 199] on input "Drop" at bounding box center [362, 201] width 18 height 8
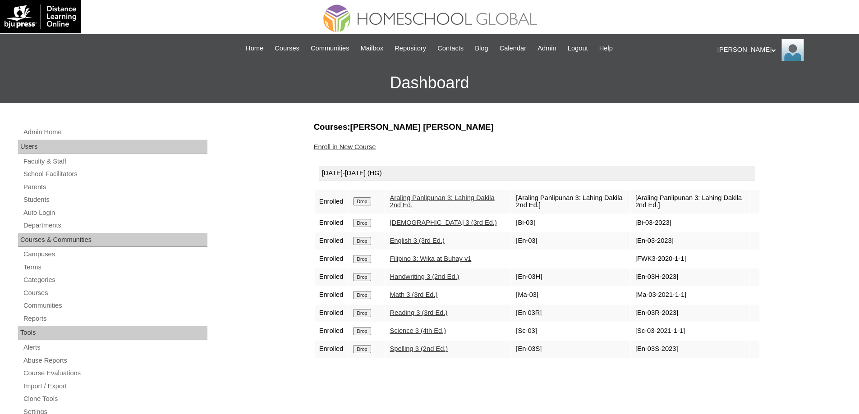
click at [366, 201] on input "Drop" at bounding box center [362, 201] width 18 height 8
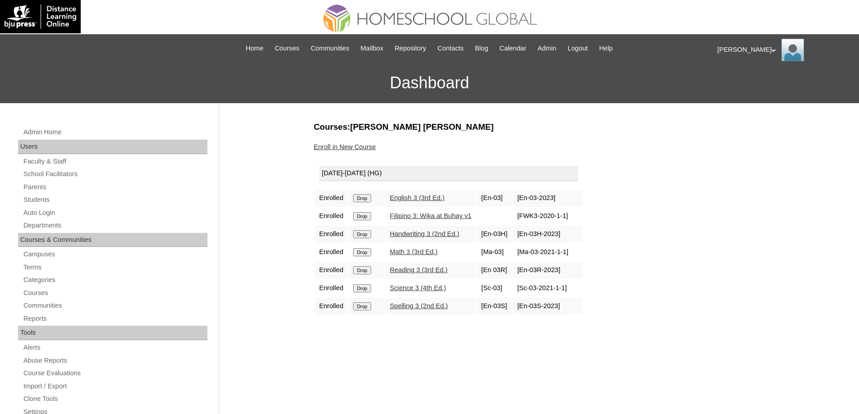
click at [366, 199] on input "Drop" at bounding box center [362, 198] width 18 height 8
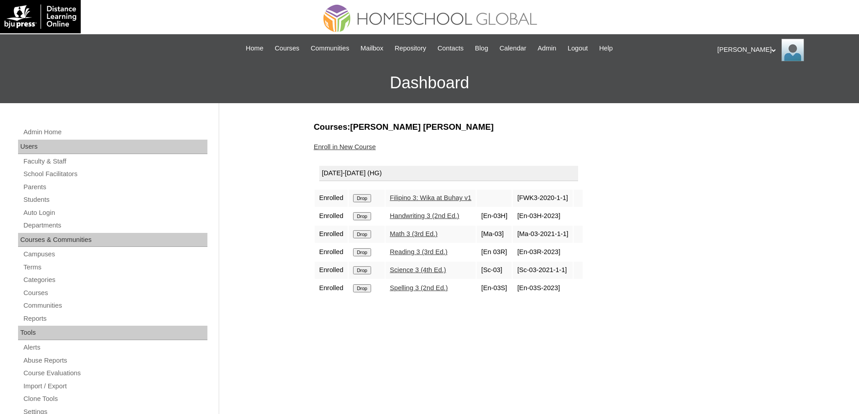
click at [370, 202] on input "Drop" at bounding box center [362, 198] width 18 height 8
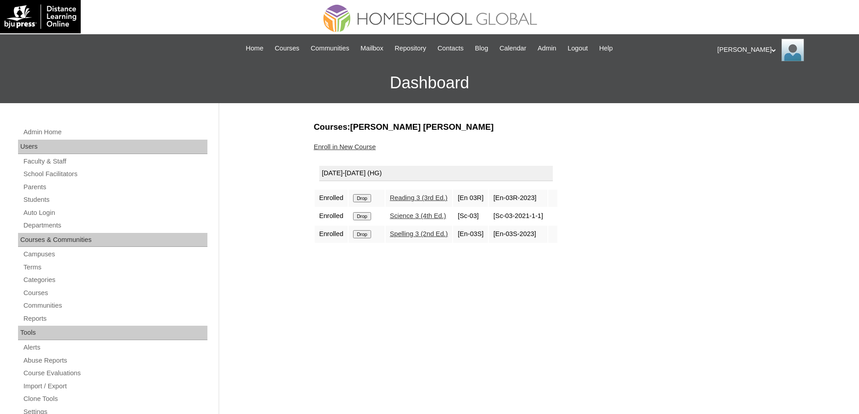
click at [370, 201] on input "Drop" at bounding box center [362, 198] width 18 height 8
click at [371, 197] on input "Drop" at bounding box center [362, 198] width 18 height 8
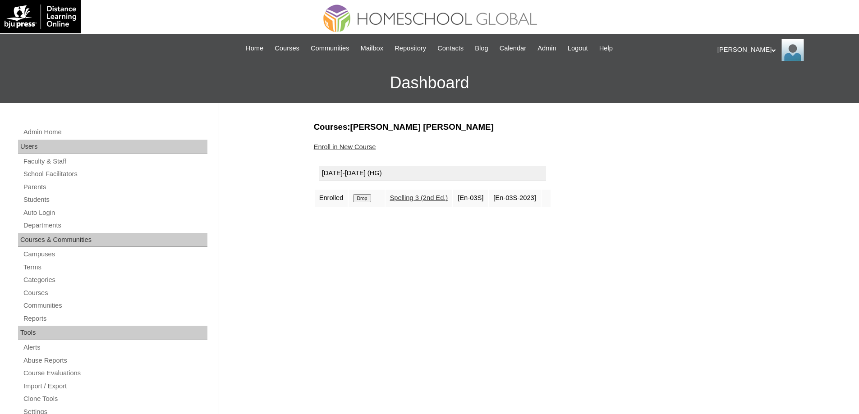
click at [363, 197] on input "Drop" at bounding box center [362, 198] width 18 height 8
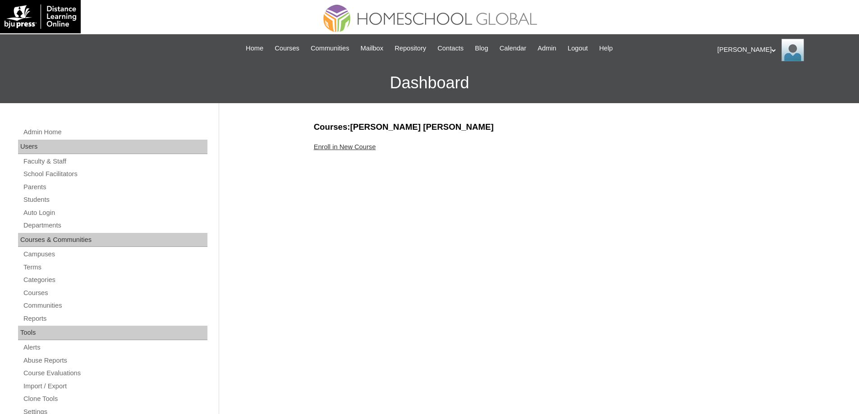
click at [343, 146] on link "Enroll in New Course" at bounding box center [345, 146] width 62 height 7
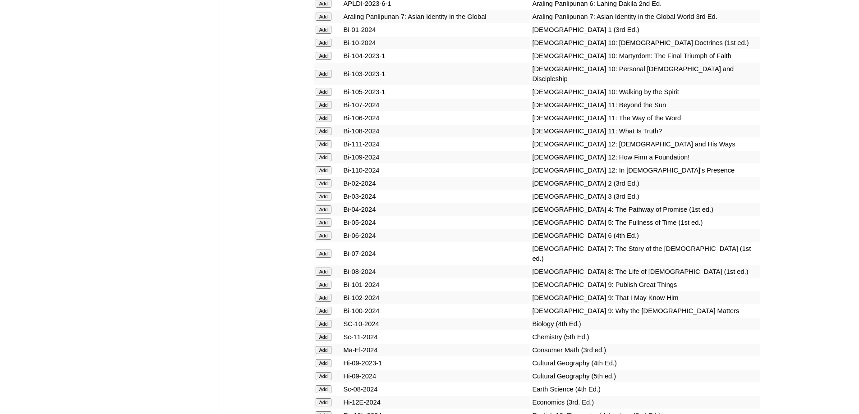
scroll to position [2304, 0]
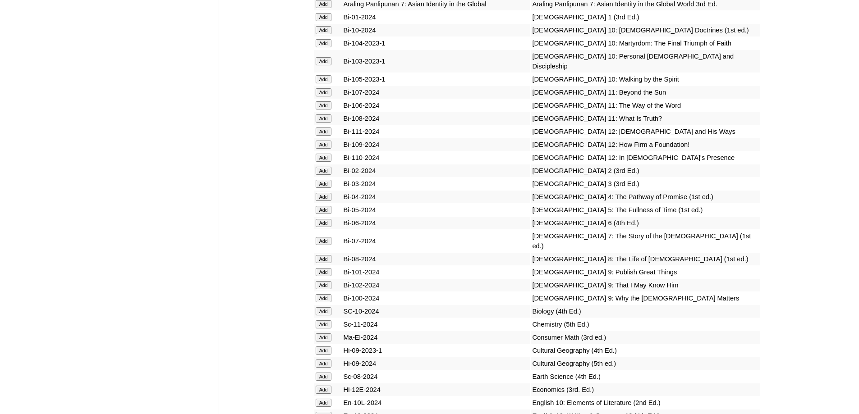
click at [324, 201] on input "Add" at bounding box center [324, 197] width 16 height 8
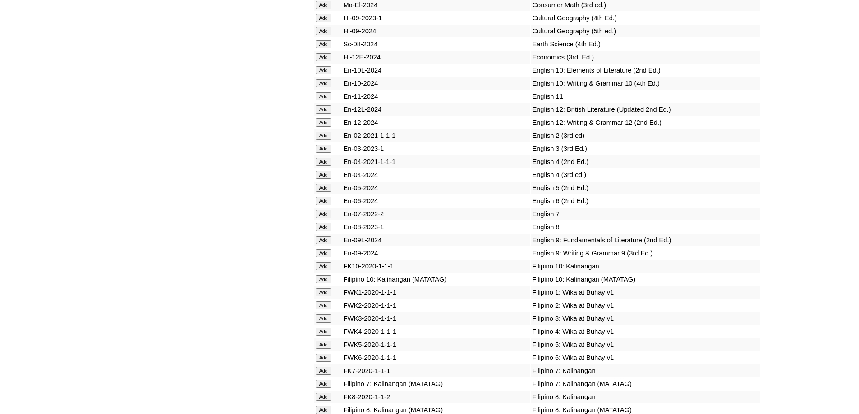
scroll to position [2665, 0]
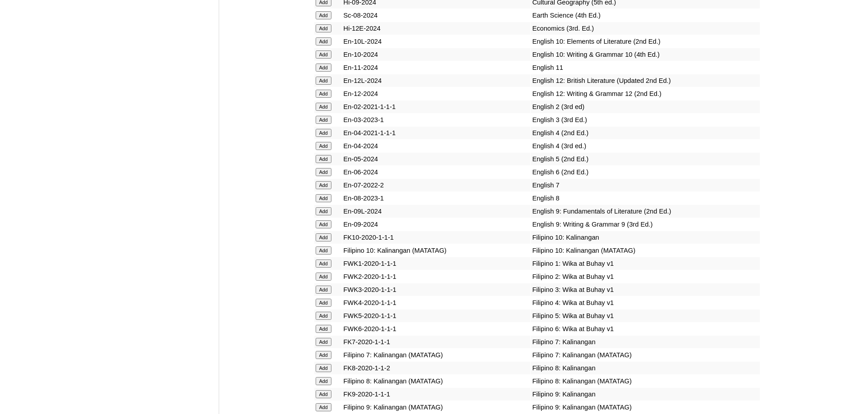
scroll to position [2720, 0]
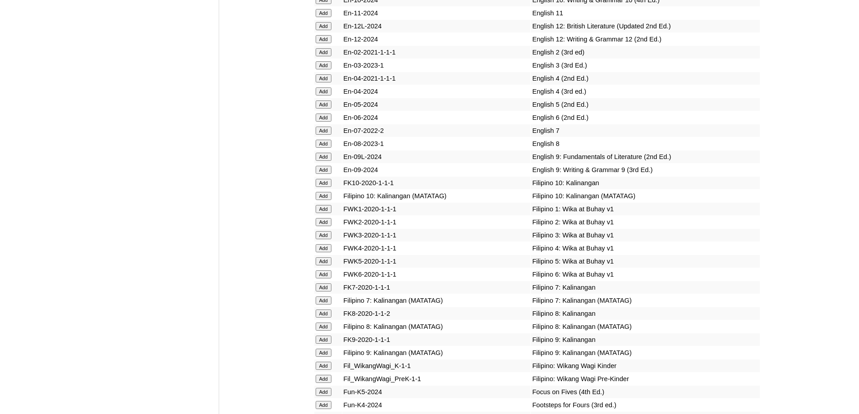
click at [321, 96] on input "Add" at bounding box center [324, 91] width 16 height 8
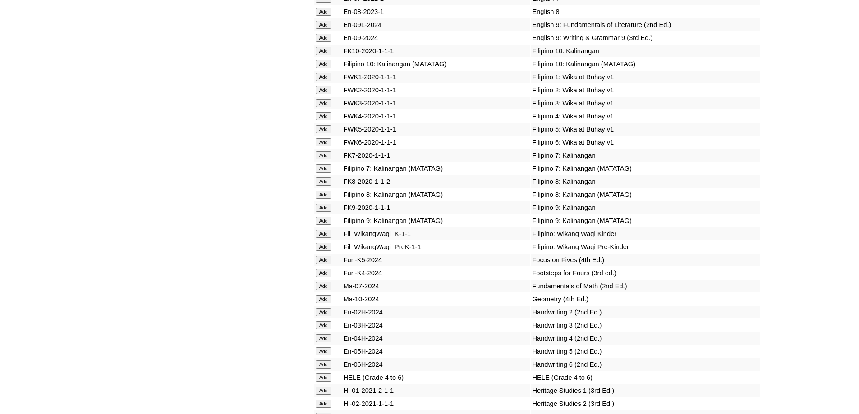
scroll to position [2856, 0]
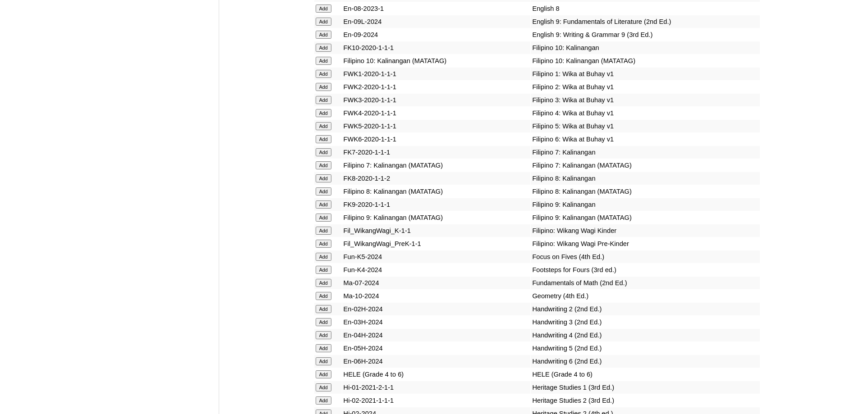
click at [322, 117] on input "Add" at bounding box center [324, 113] width 16 height 8
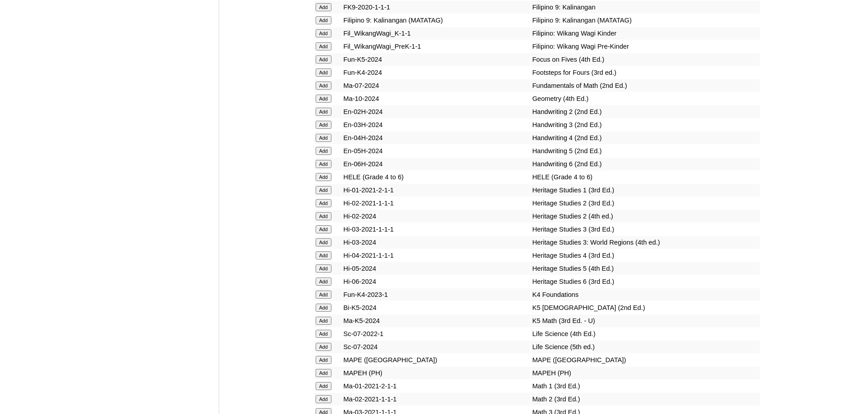
scroll to position [3081, 0]
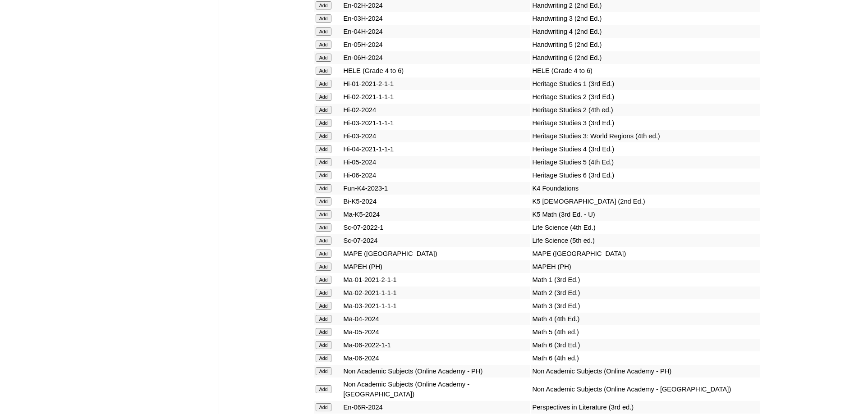
scroll to position [3184, 0]
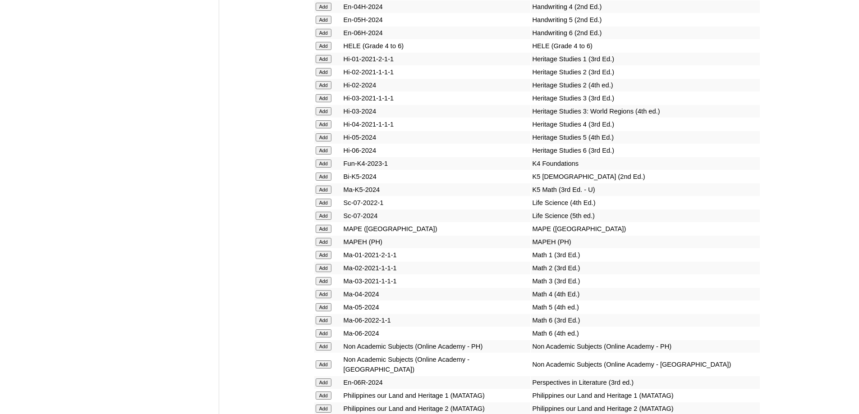
click at [325, 50] on input "Add" at bounding box center [324, 46] width 16 height 8
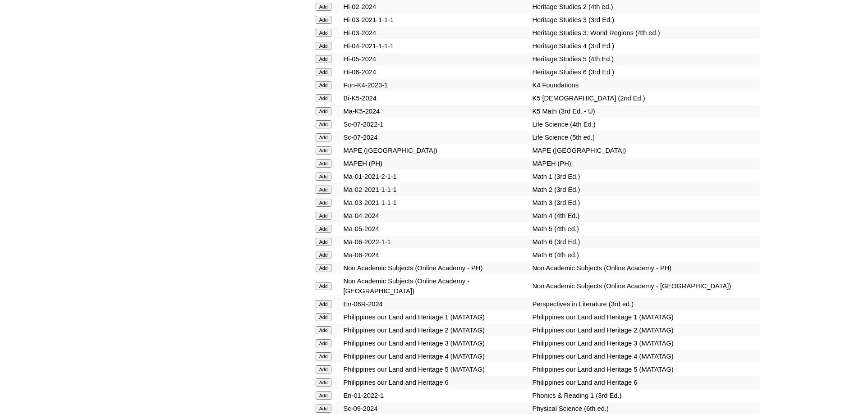
scroll to position [3320, 0]
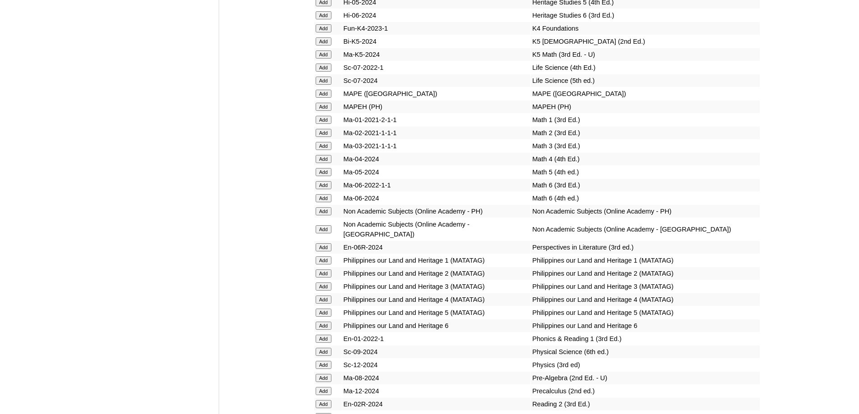
click at [330, 111] on input "Add" at bounding box center [324, 107] width 16 height 8
click at [323, 111] on input "Add" at bounding box center [324, 107] width 16 height 8
click at [329, 163] on input "Add" at bounding box center [324, 159] width 16 height 8
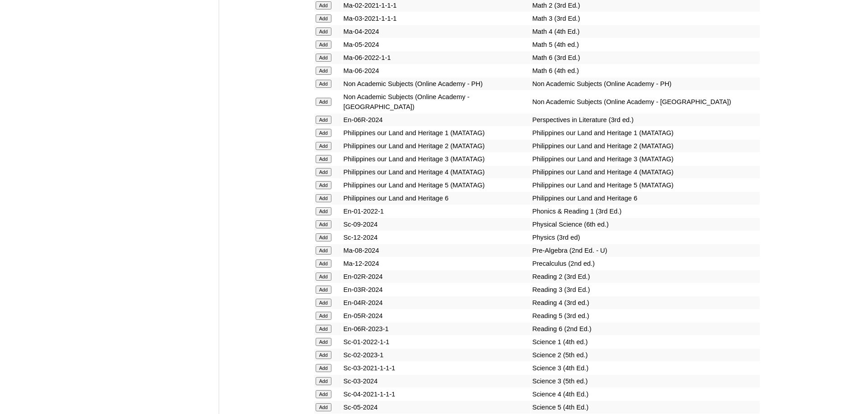
scroll to position [3500, 0]
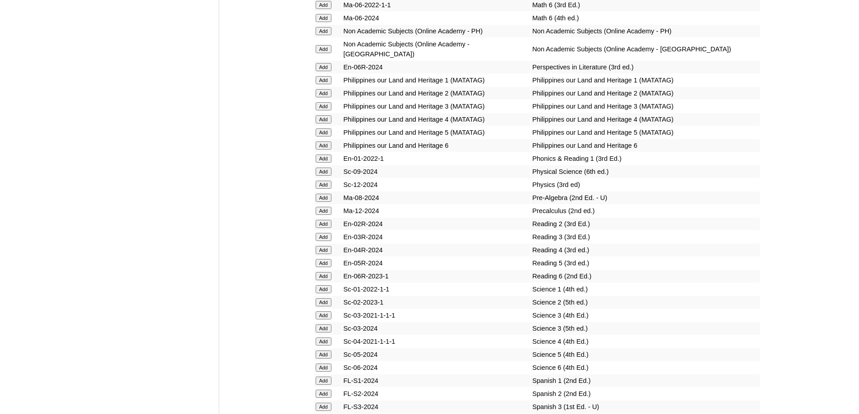
click at [325, 124] on input "Add" at bounding box center [324, 119] width 16 height 8
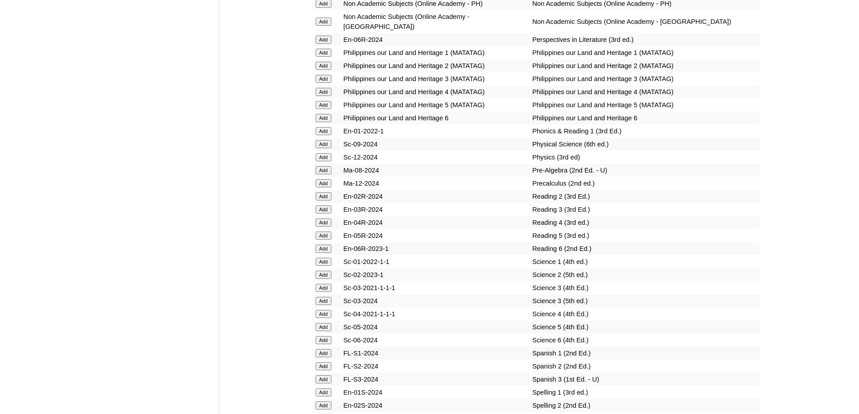
scroll to position [3635, 0]
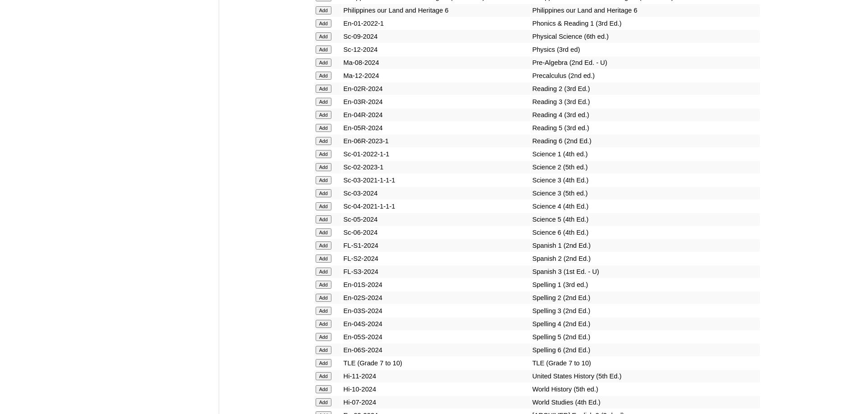
click at [325, 119] on input "Add" at bounding box center [324, 115] width 16 height 8
click at [319, 211] on input "Add" at bounding box center [324, 206] width 16 height 8
click at [321, 211] on input "Add" at bounding box center [324, 206] width 16 height 8
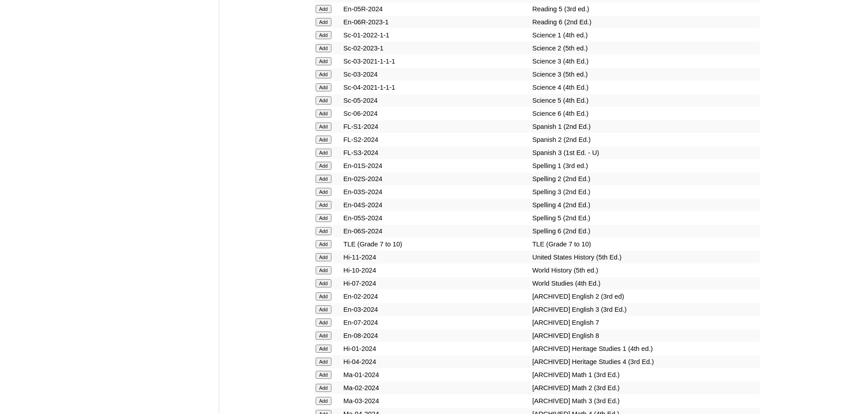
scroll to position [3815, 0]
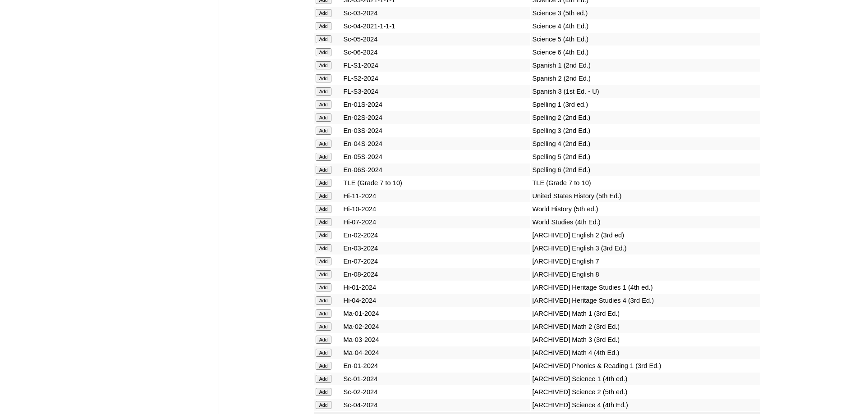
click at [327, 148] on input "Add" at bounding box center [324, 144] width 16 height 8
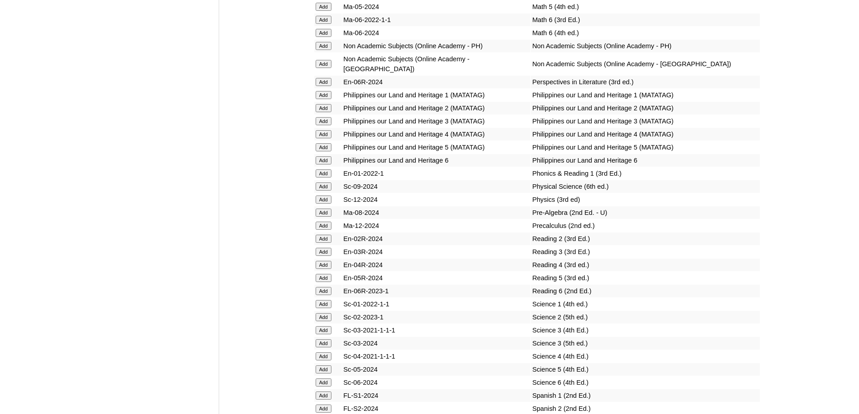
scroll to position [3455, 0]
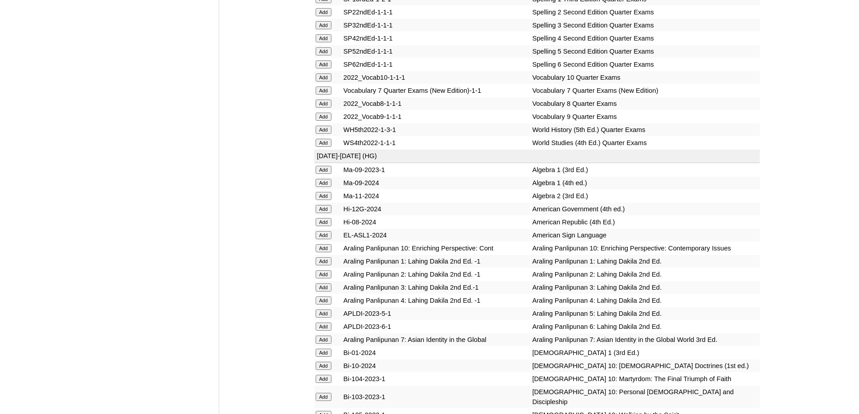
scroll to position [1967, 0]
click at [321, 44] on input "Add" at bounding box center [324, 40] width 16 height 8
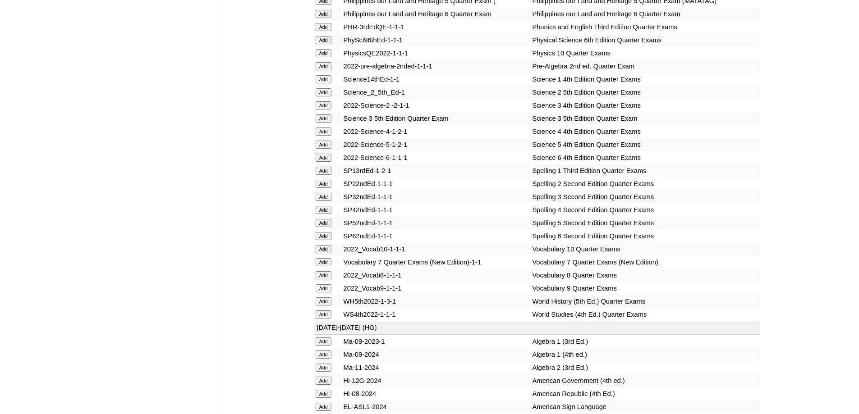
scroll to position [1787, 0]
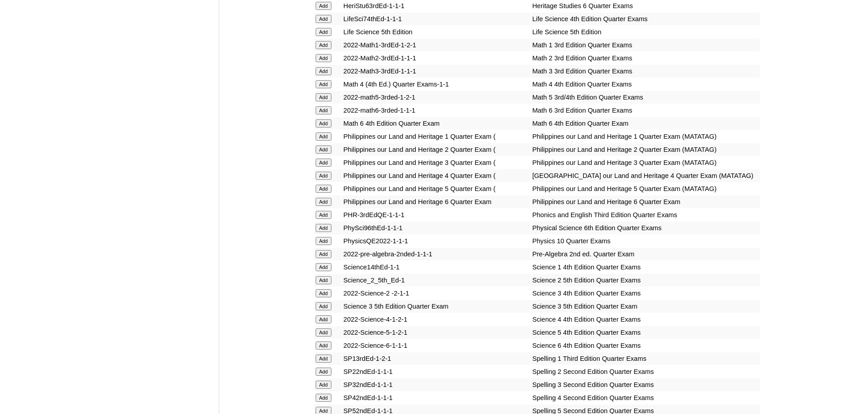
scroll to position [1607, 0]
click at [322, 91] on input "Add" at bounding box center [324, 86] width 16 height 8
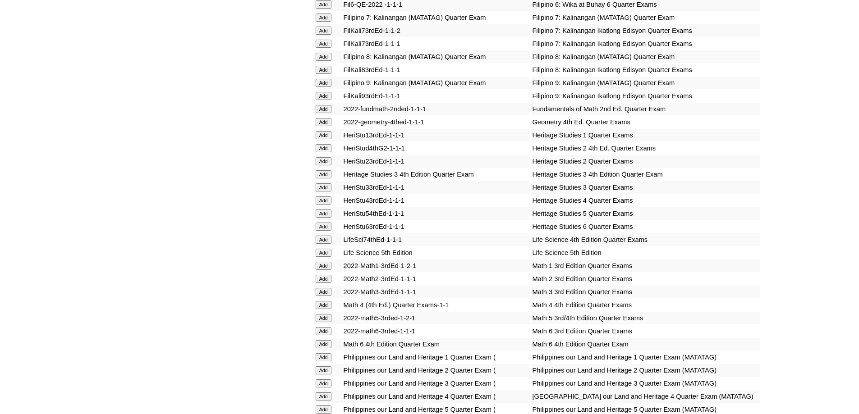
scroll to position [1336, 0]
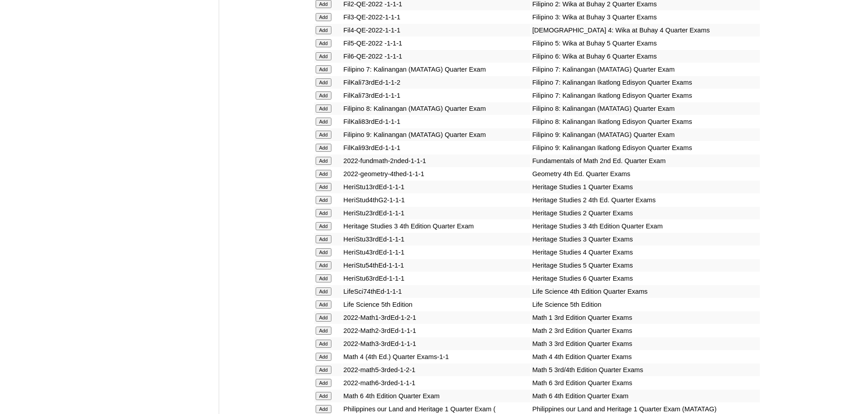
click at [324, 34] on input "Add" at bounding box center [324, 30] width 16 height 8
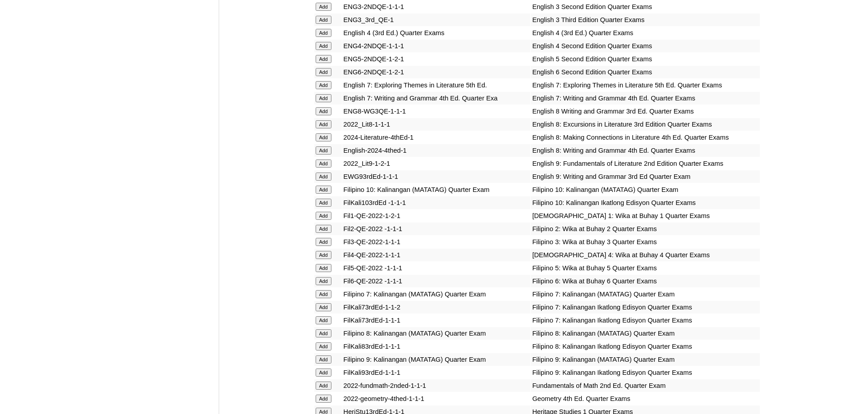
scroll to position [1111, 0]
click at [329, 37] on input "Add" at bounding box center [324, 33] width 16 height 8
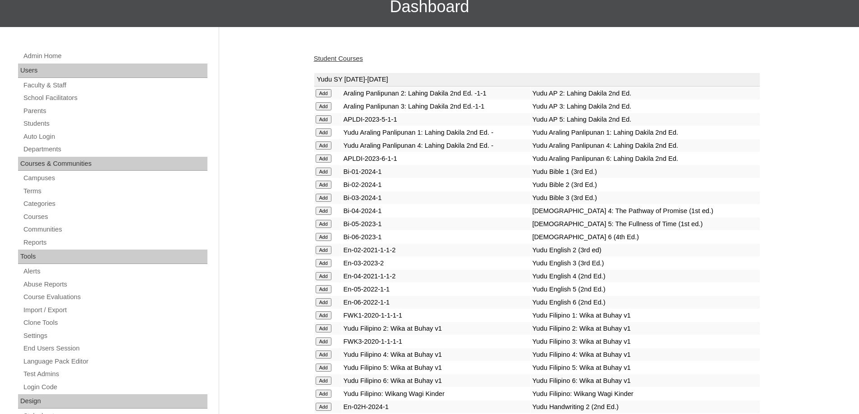
scroll to position [74, 0]
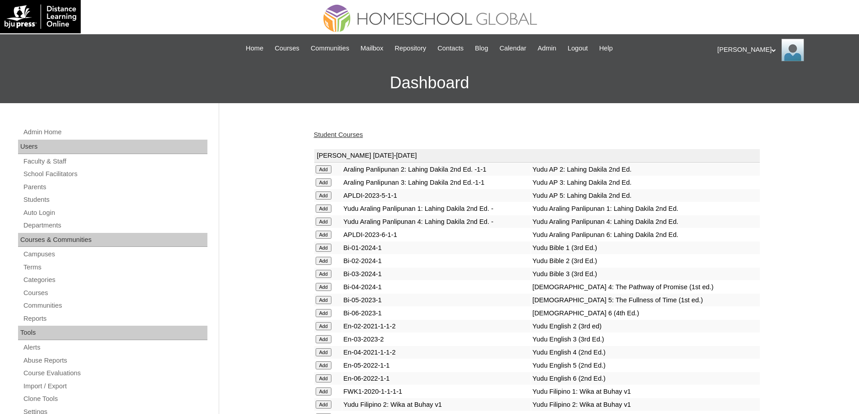
click at [340, 137] on link "Student Courses" at bounding box center [338, 134] width 49 height 7
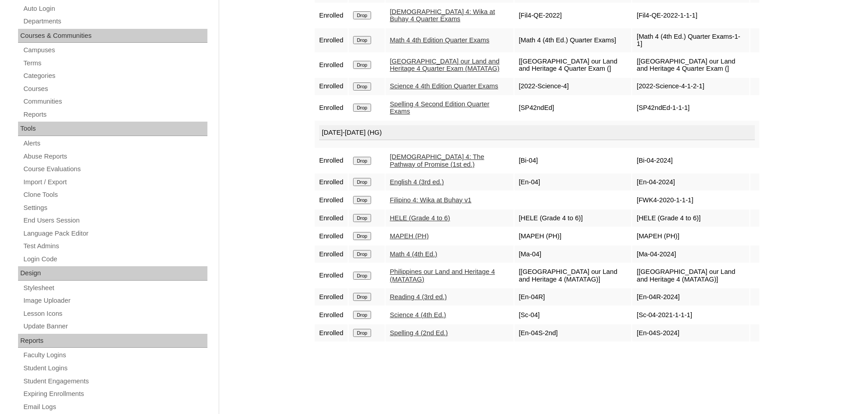
scroll to position [225, 0]
